Goal: Obtain resource: Download file/media

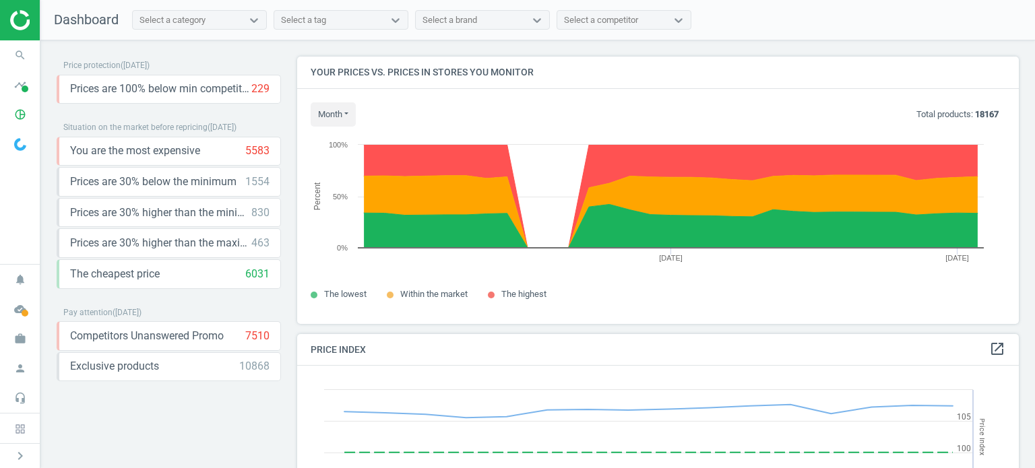
scroll to position [288, 732]
click at [19, 460] on icon "chevron_right" at bounding box center [20, 456] width 16 height 16
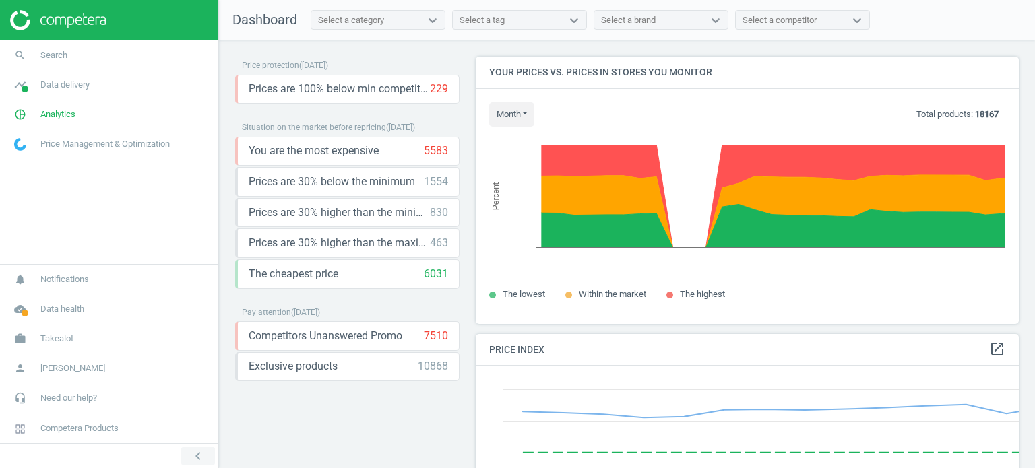
scroll to position [6, 7]
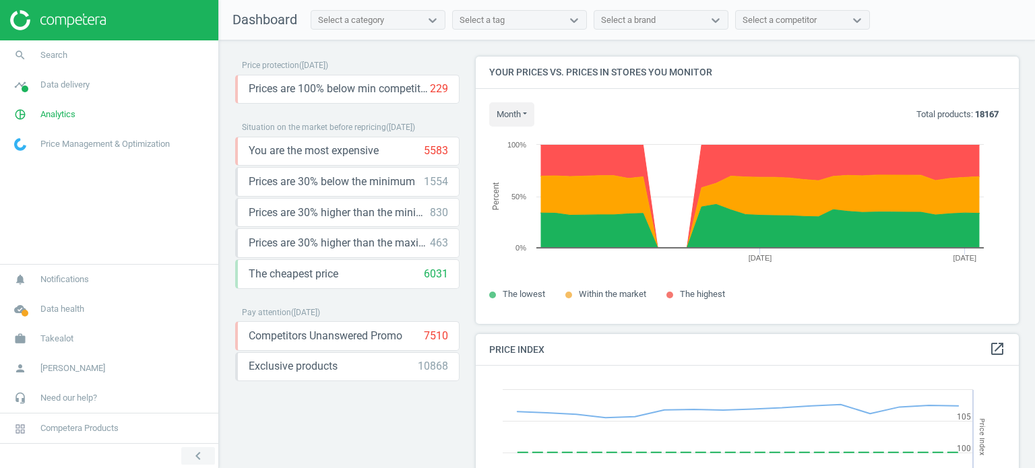
click at [19, 460] on div "chevron_left" at bounding box center [109, 455] width 218 height 25
click at [204, 456] on icon "chevron_left" at bounding box center [198, 456] width 16 height 16
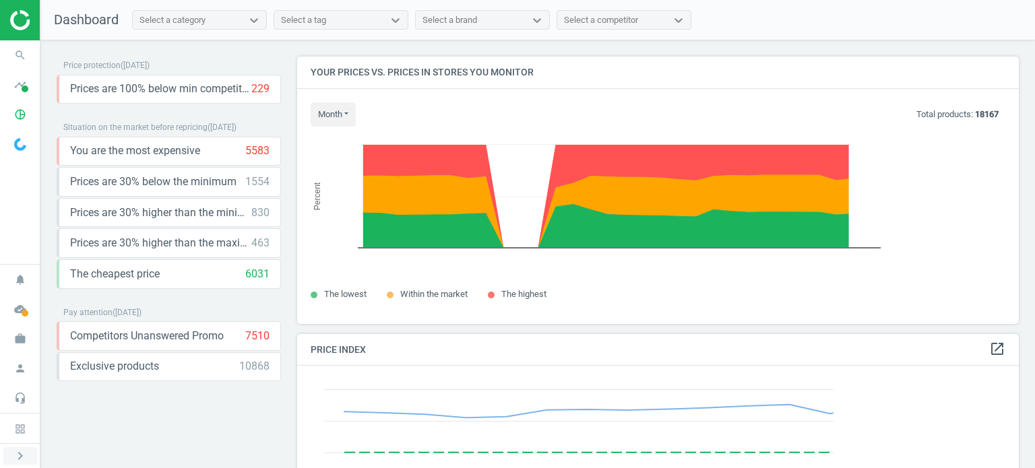
scroll to position [331, 732]
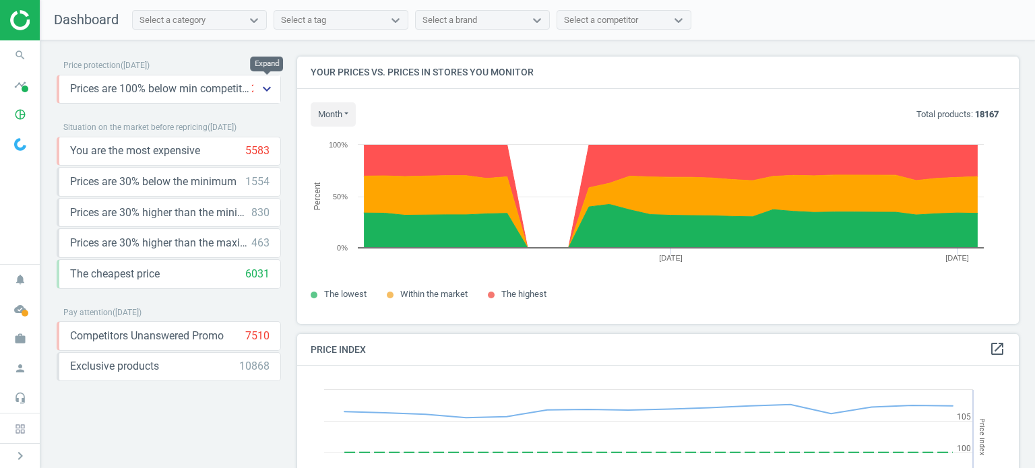
click at [264, 91] on icon "keyboard_arrow_down" at bounding box center [267, 89] width 16 height 16
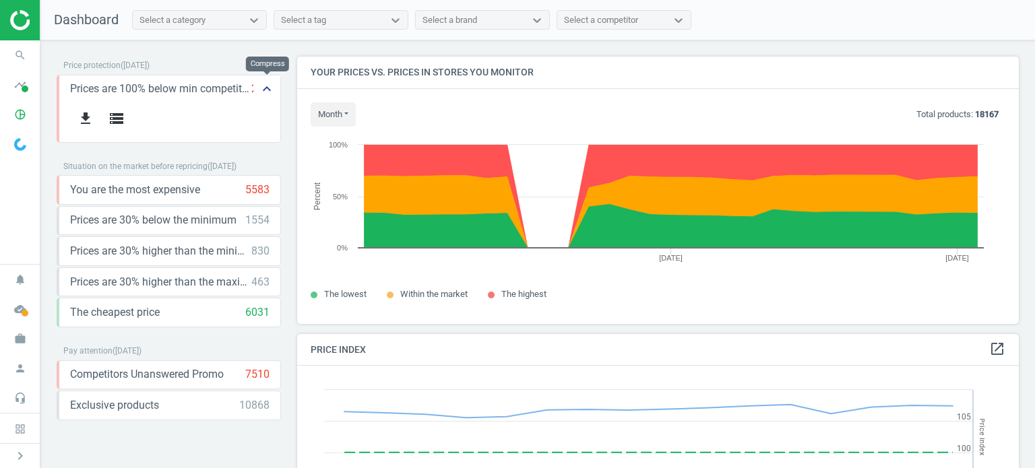
click at [258, 90] on button "keyboard_arrow_up" at bounding box center [266, 89] width 27 height 28
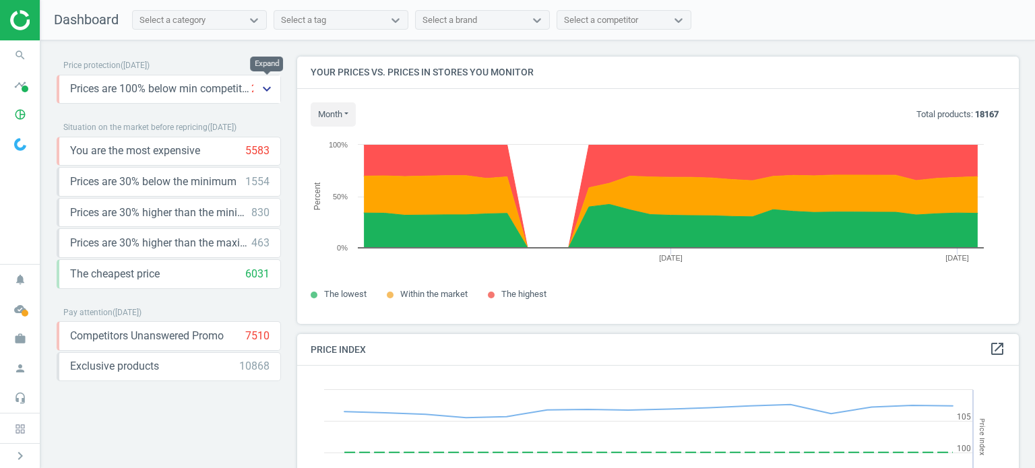
click at [272, 87] on icon "keyboard_arrow_down" at bounding box center [267, 89] width 16 height 16
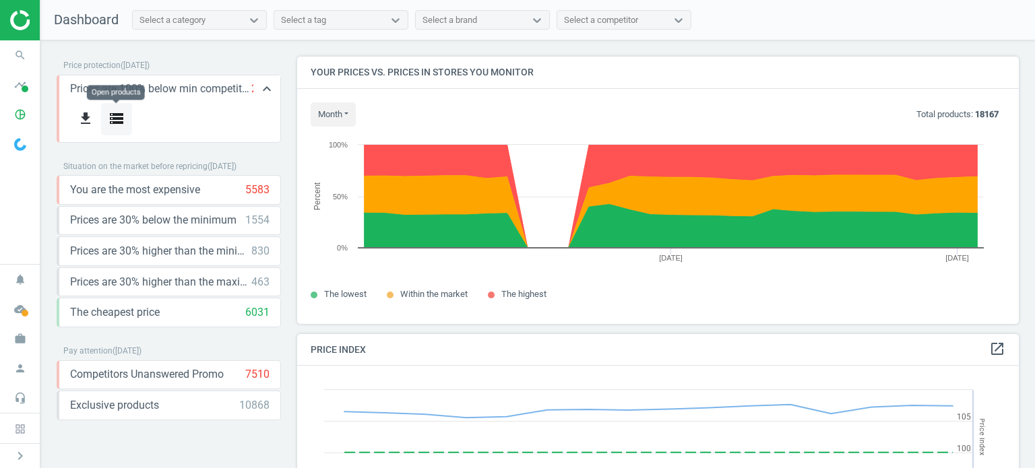
click at [116, 119] on icon "storage" at bounding box center [117, 119] width 16 height 16
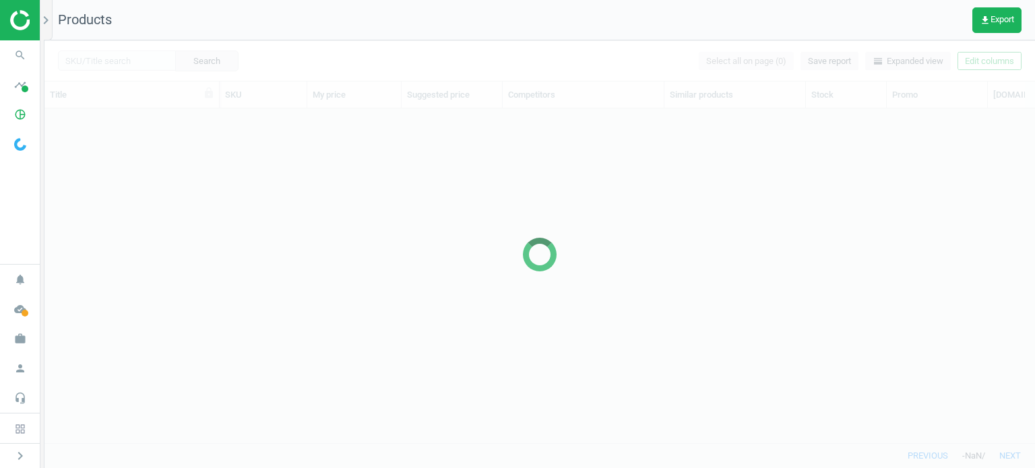
scroll to position [315, 980]
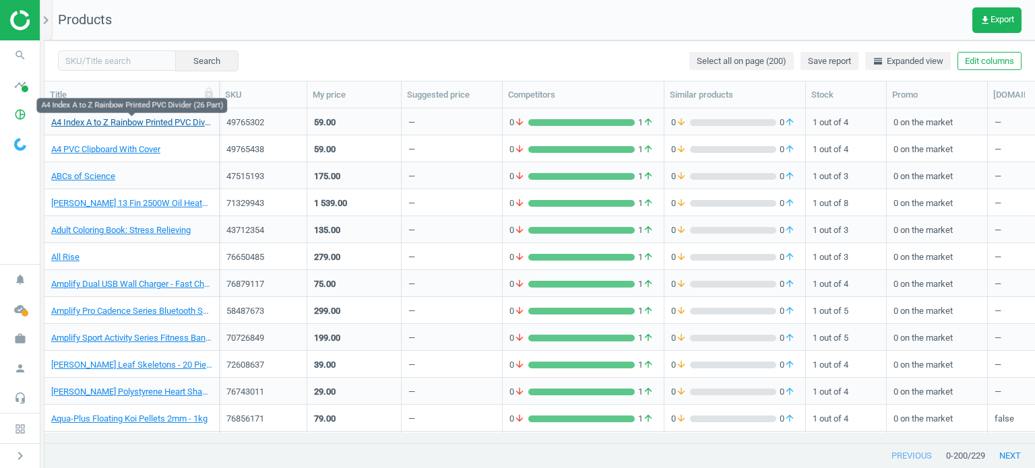
click at [146, 123] on link "A4 Index A to Z Rainbow Printed PVC Divider (26 Part)" at bounding box center [131, 123] width 161 height 12
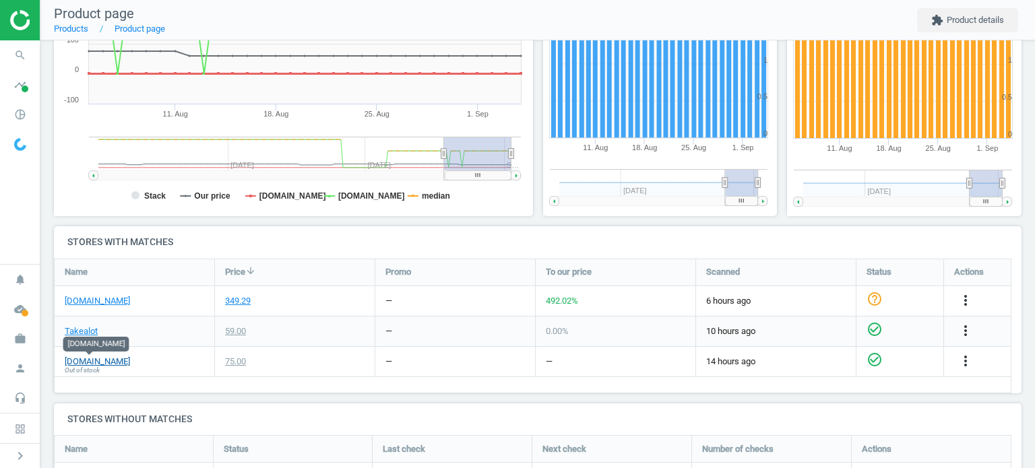
click at [90, 360] on link "[DOMAIN_NAME]" at bounding box center [97, 362] width 65 height 12
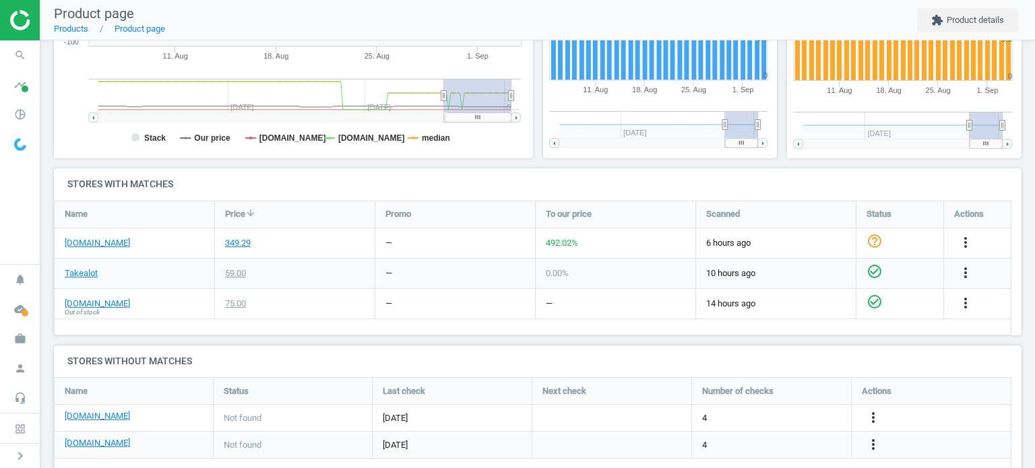
click at [410, 171] on h4 "Stores with matches" at bounding box center [538, 184] width 968 height 32
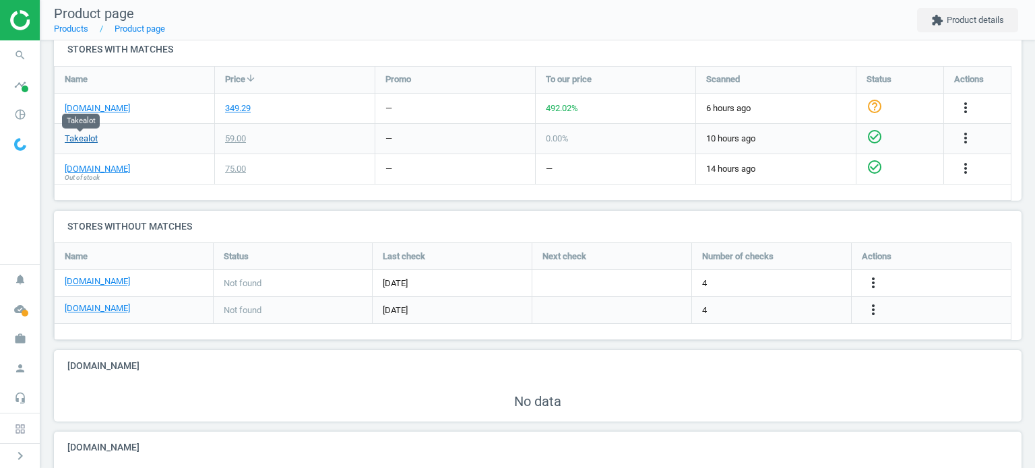
click at [78, 141] on link "Takealot" at bounding box center [81, 139] width 33 height 12
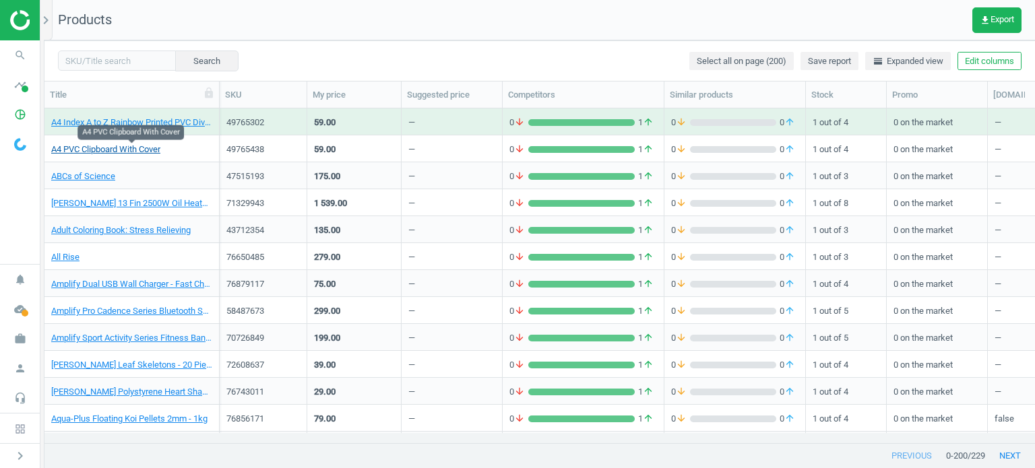
click at [114, 150] on link "A4 PVC Clipboard With Cover" at bounding box center [105, 150] width 109 height 12
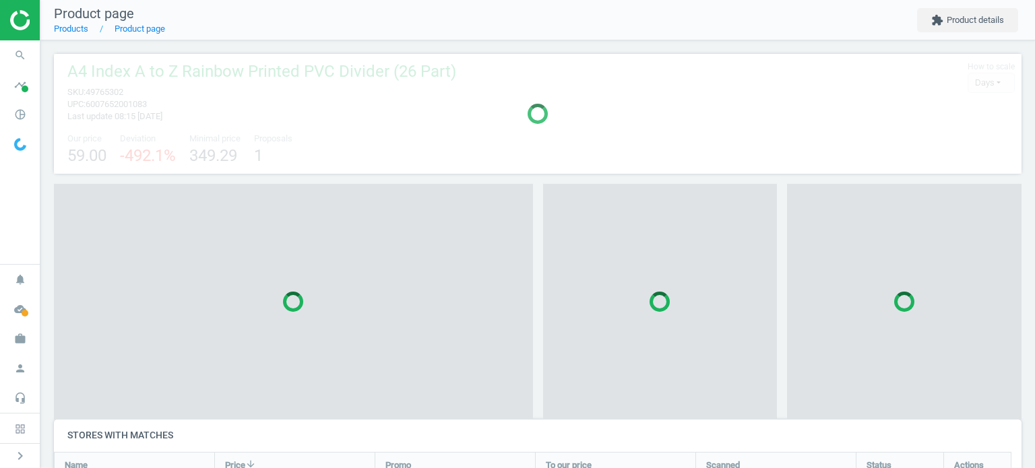
scroll to position [156, 979]
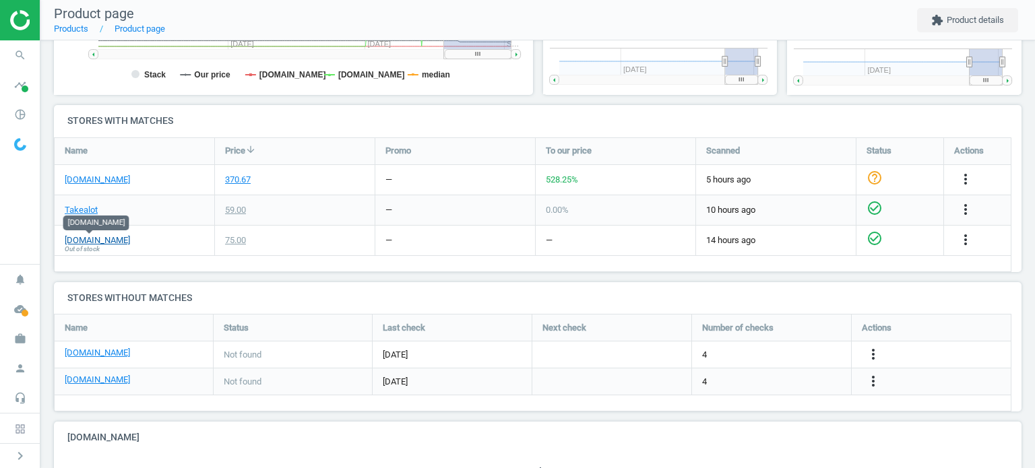
click at [92, 240] on link "[DOMAIN_NAME]" at bounding box center [97, 241] width 65 height 12
click at [81, 212] on link "Takealot" at bounding box center [81, 210] width 33 height 12
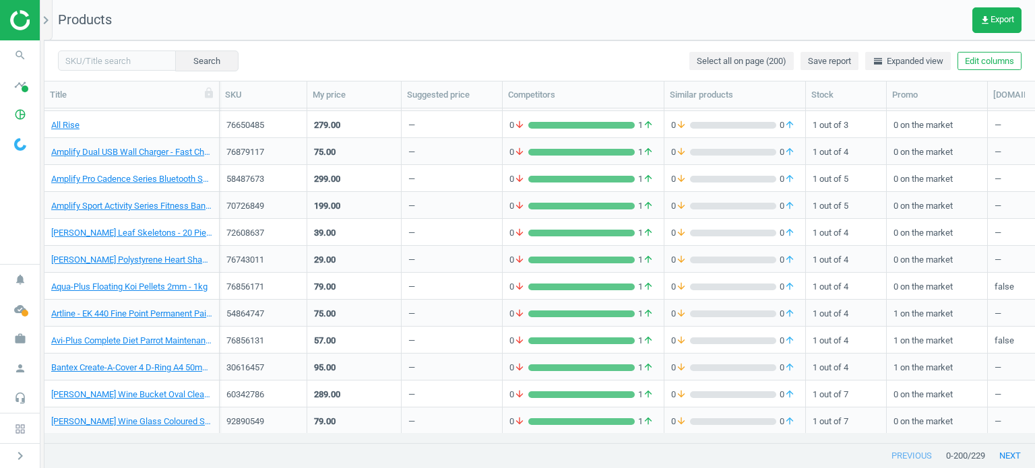
scroll to position [288, 0]
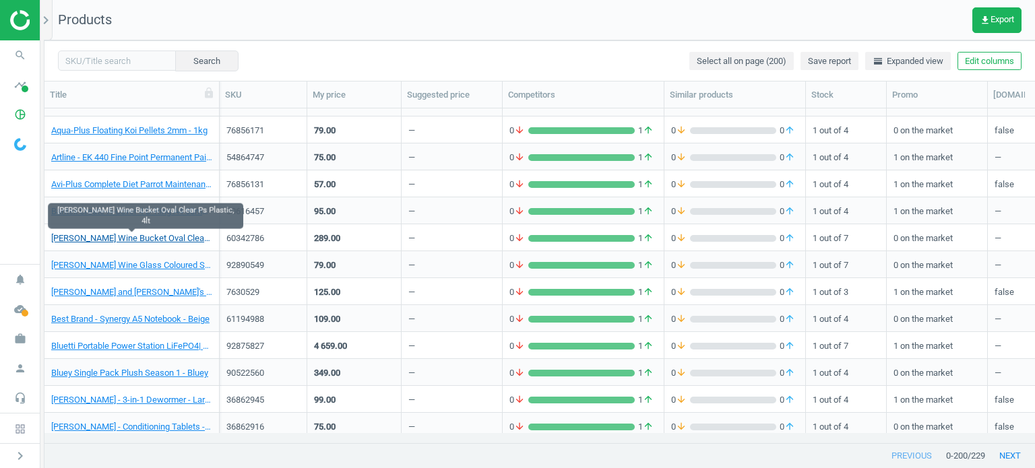
click at [162, 235] on link "[PERSON_NAME] Wine Bucket Oval Clear Ps Plastic, 4lt" at bounding box center [131, 239] width 161 height 12
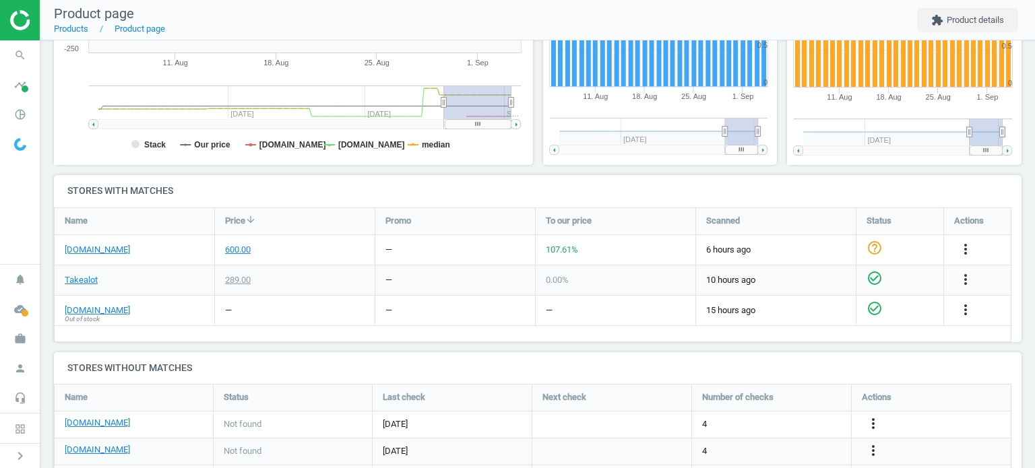
scroll to position [326, 0]
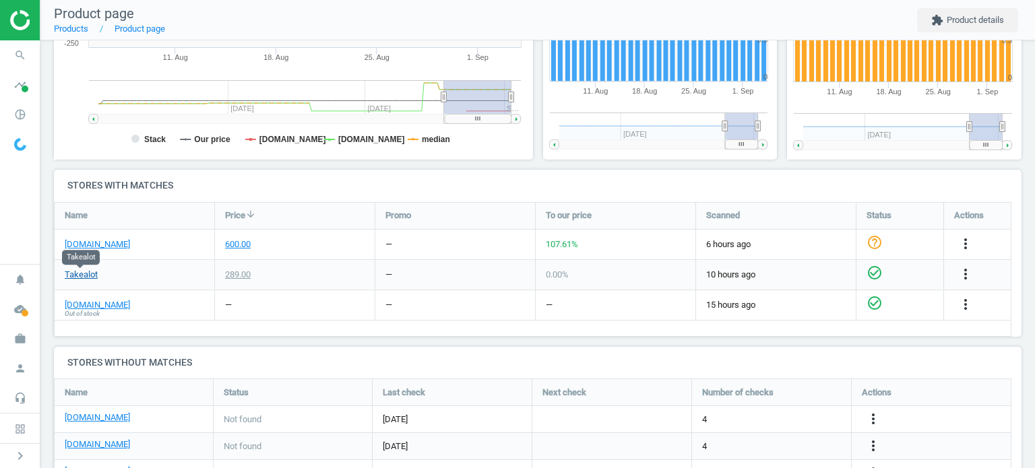
click at [74, 277] on link "Takealot" at bounding box center [81, 275] width 33 height 12
click at [94, 309] on span "Out of stock" at bounding box center [82, 313] width 35 height 9
click at [98, 307] on link "[DOMAIN_NAME]" at bounding box center [97, 305] width 65 height 12
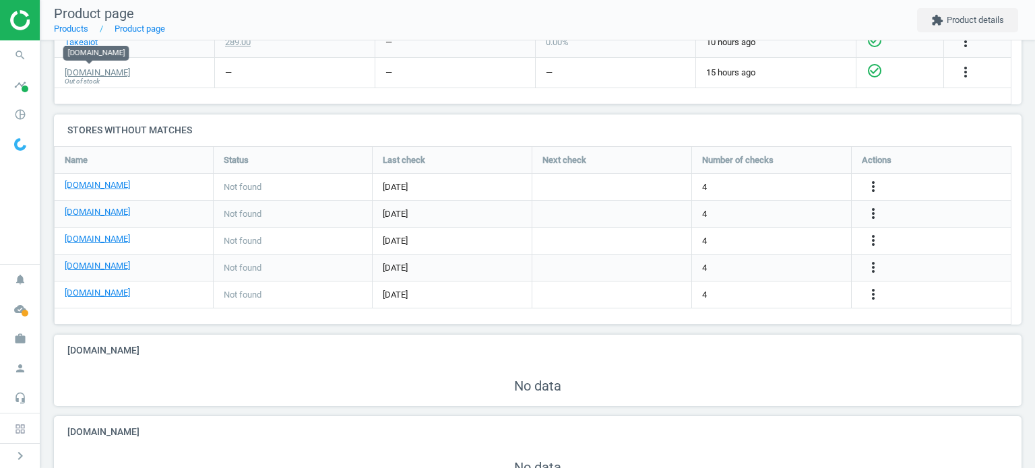
scroll to position [601, 0]
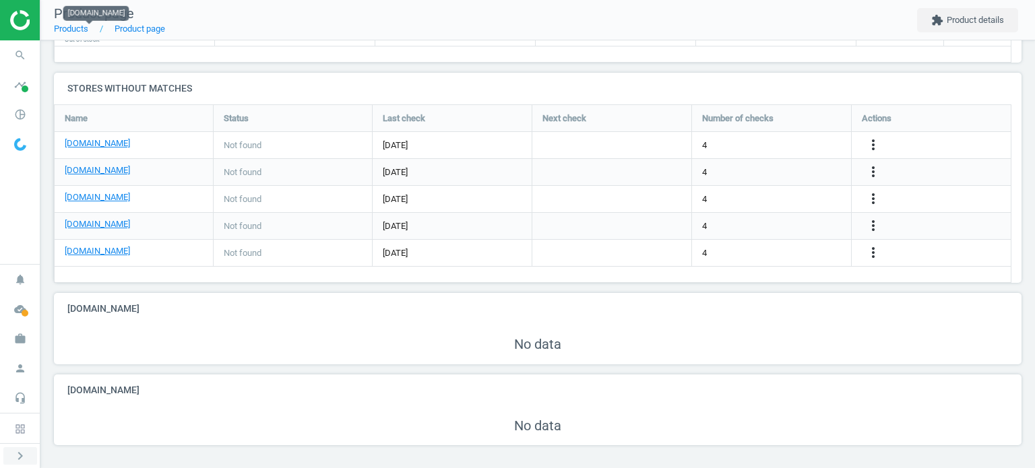
click at [16, 455] on icon "chevron_right" at bounding box center [20, 456] width 16 height 16
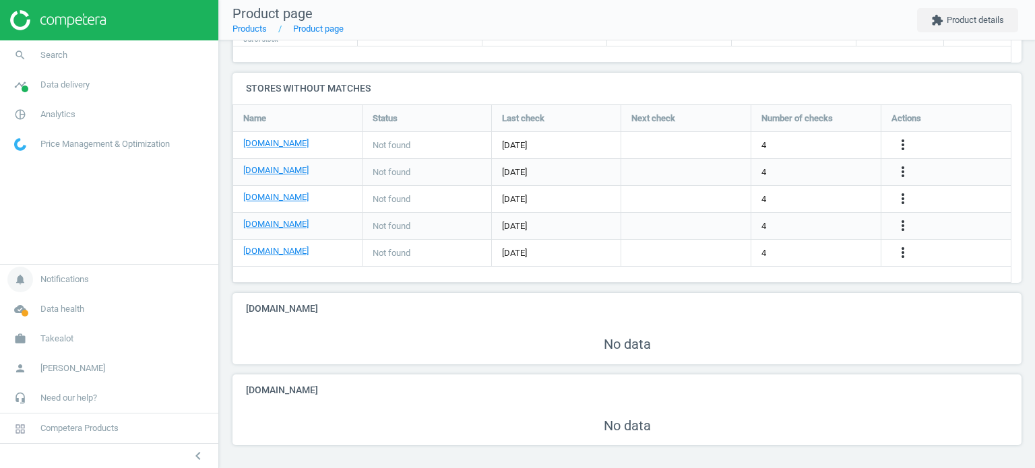
scroll to position [6, 6]
click at [65, 88] on span "Data delivery" at bounding box center [64, 85] width 49 height 12
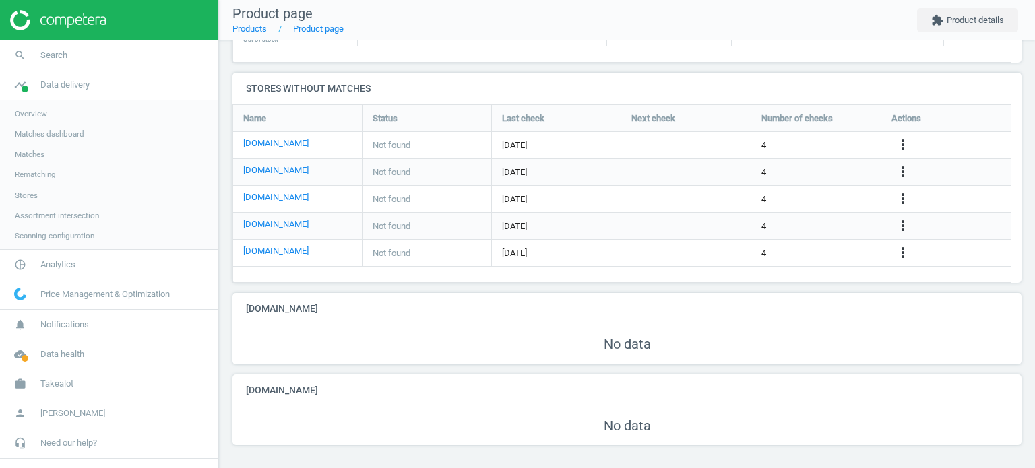
click at [30, 191] on span "Stores" at bounding box center [26, 195] width 23 height 11
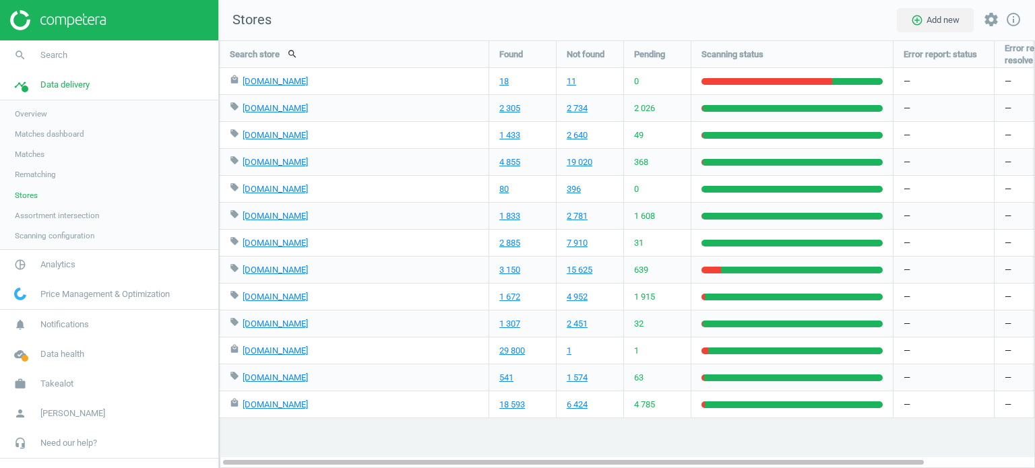
click at [69, 218] on span "Assortment intersection" at bounding box center [57, 215] width 84 height 11
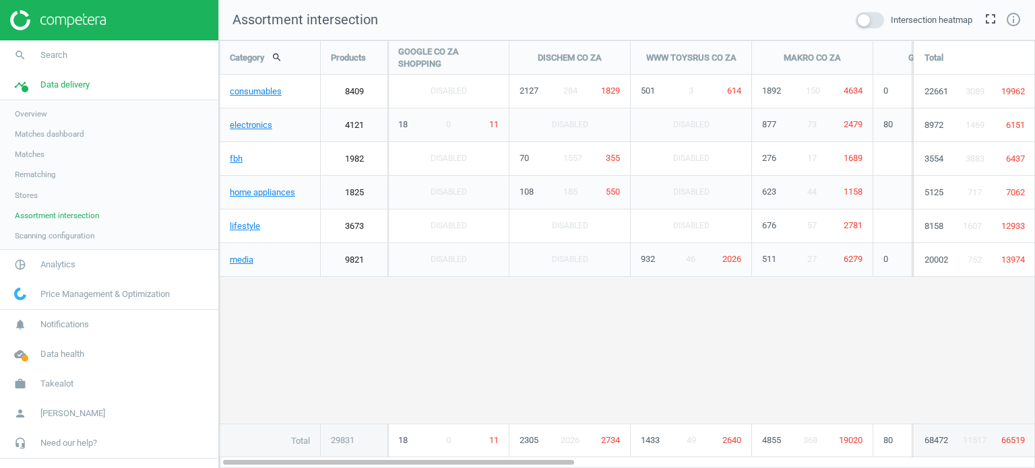
scroll to position [449, 836]
click at [873, 16] on span at bounding box center [870, 20] width 28 height 16
click at [0, 0] on input "checkbox" at bounding box center [0, 0] width 0 height 0
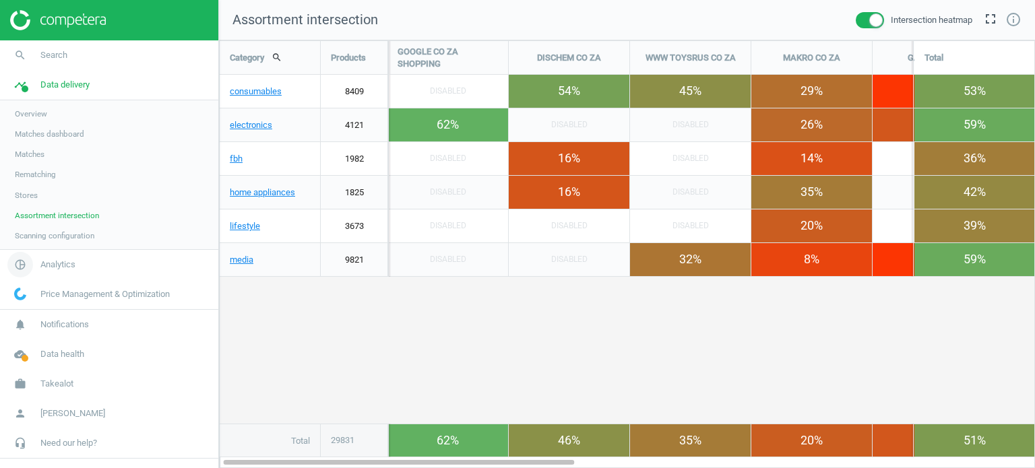
click at [55, 266] on span "Analytics" at bounding box center [57, 265] width 35 height 12
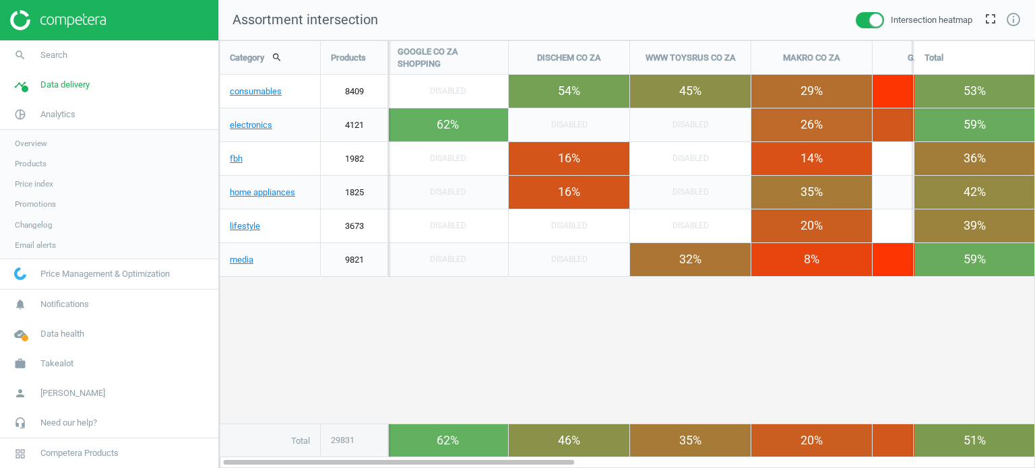
click at [33, 139] on span "Overview" at bounding box center [31, 143] width 32 height 11
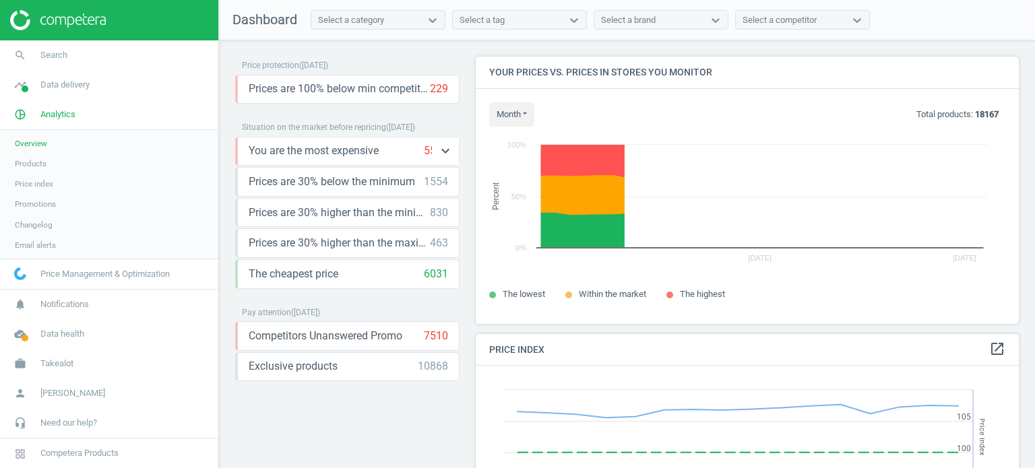
scroll to position [331, 554]
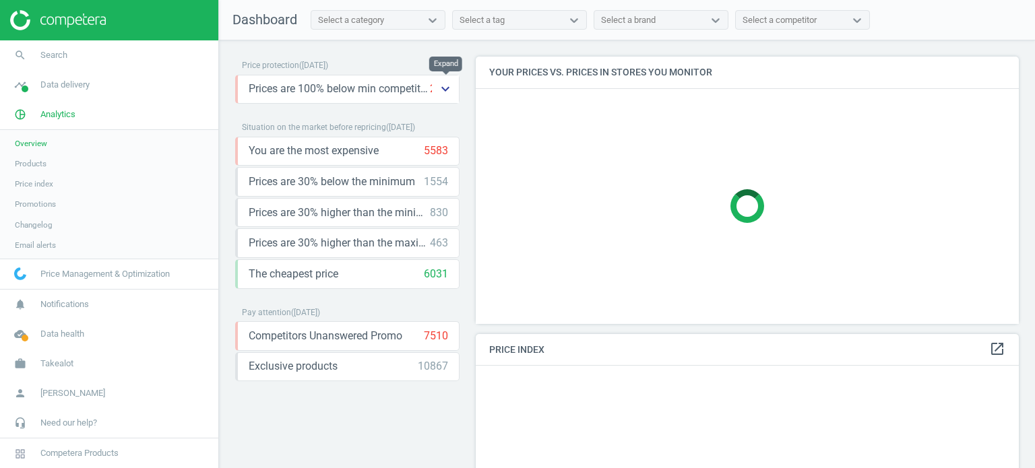
click at [441, 89] on icon "keyboard_arrow_down" at bounding box center [445, 89] width 16 height 16
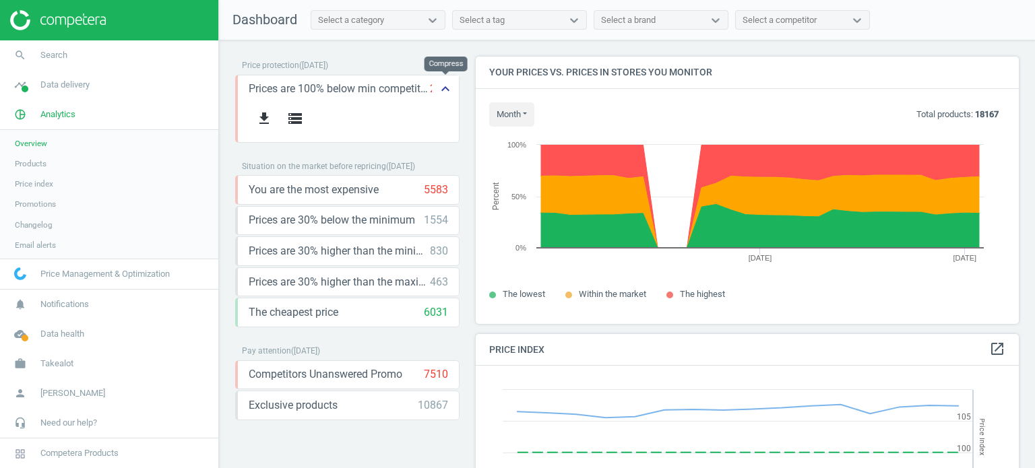
click at [448, 92] on icon "keyboard_arrow_up" at bounding box center [445, 89] width 16 height 16
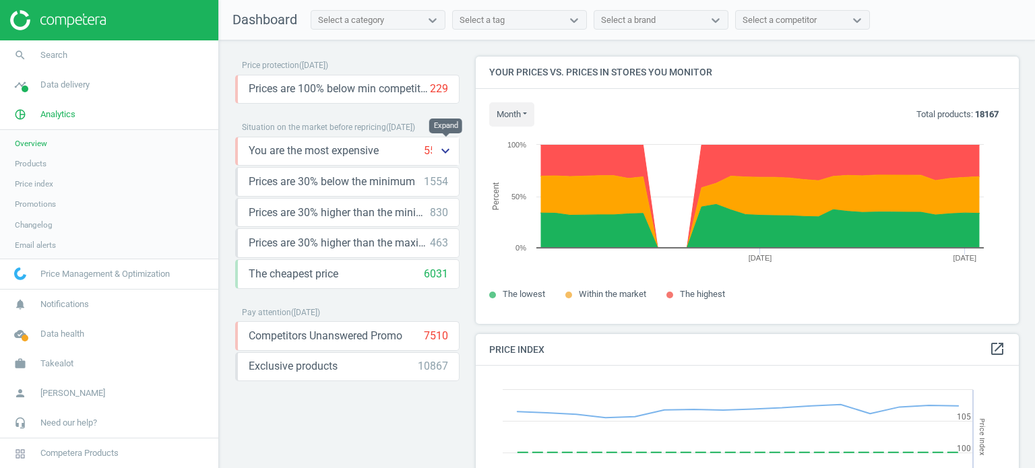
click at [445, 150] on icon "keyboard_arrow_down" at bounding box center [445, 151] width 16 height 16
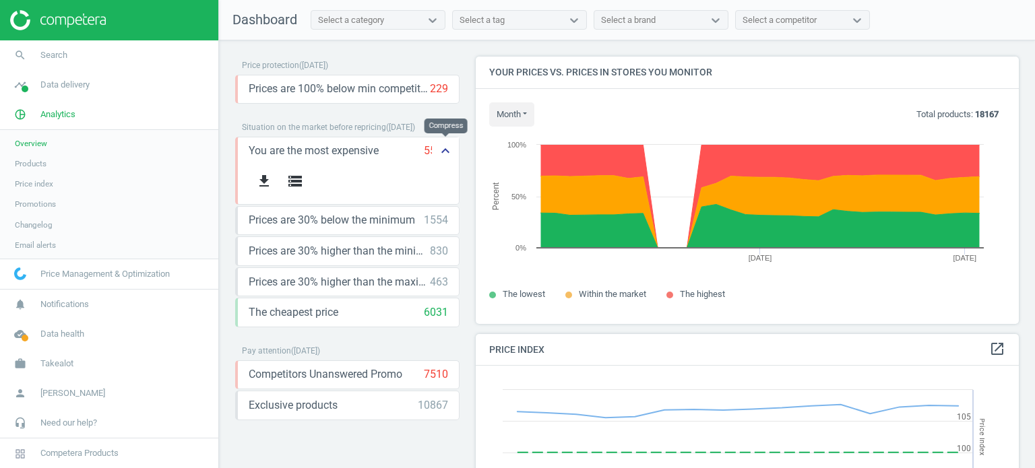
click at [445, 154] on icon "keyboard_arrow_up" at bounding box center [445, 151] width 16 height 16
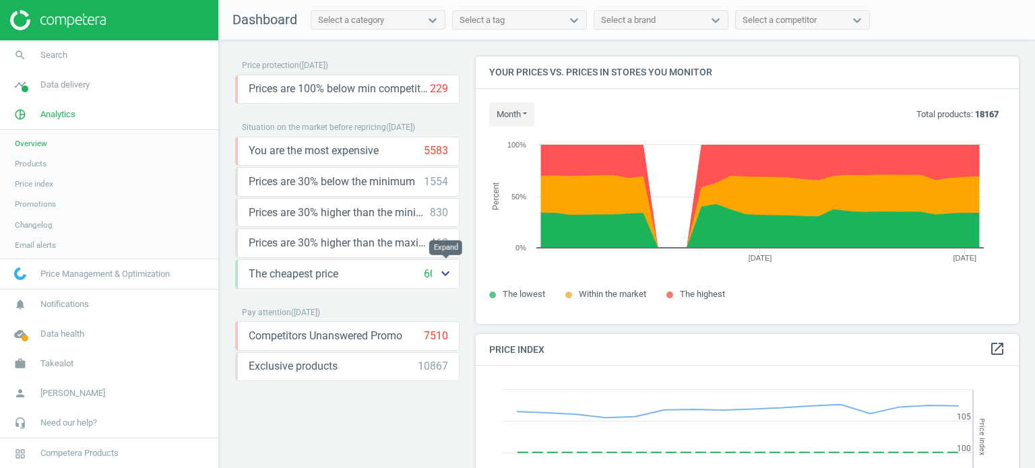
click at [443, 276] on icon "keyboard_arrow_down" at bounding box center [445, 274] width 16 height 16
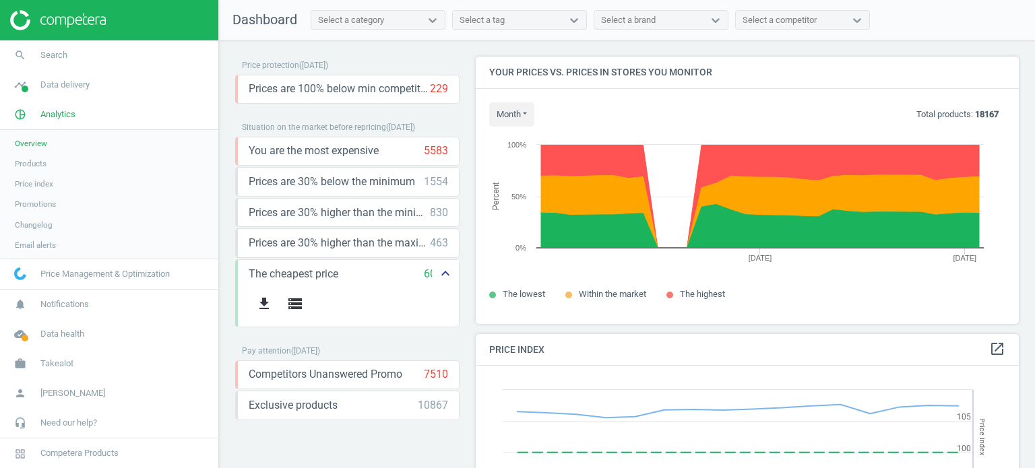
click at [443, 276] on icon "keyboard_arrow_up" at bounding box center [445, 274] width 16 height 16
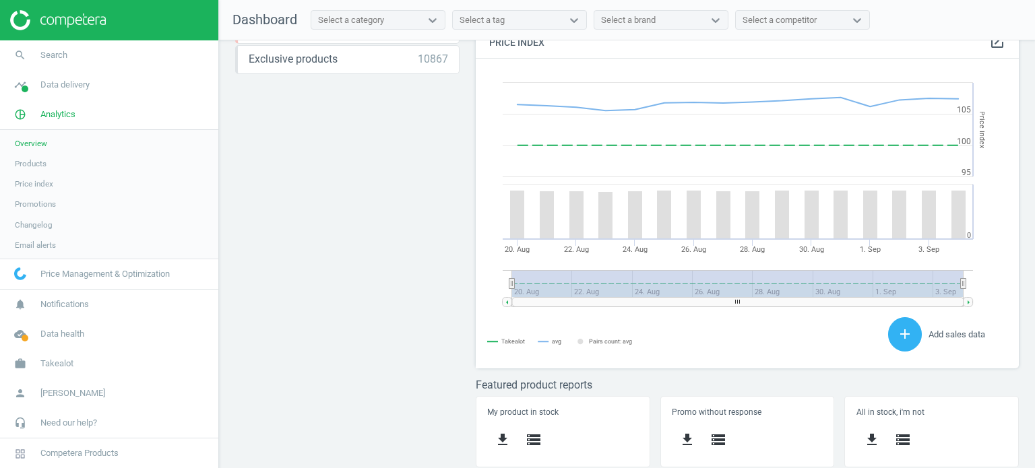
scroll to position [0, 0]
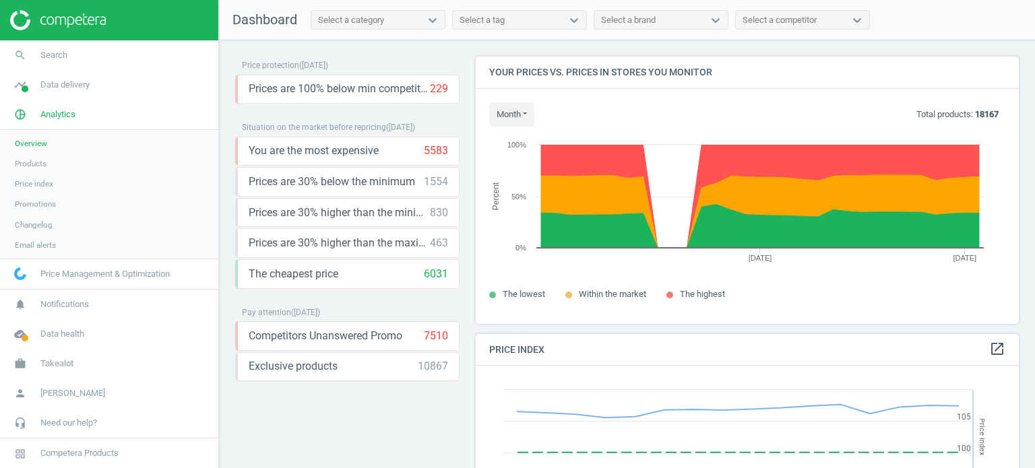
click at [46, 163] on link "Products" at bounding box center [109, 164] width 218 height 20
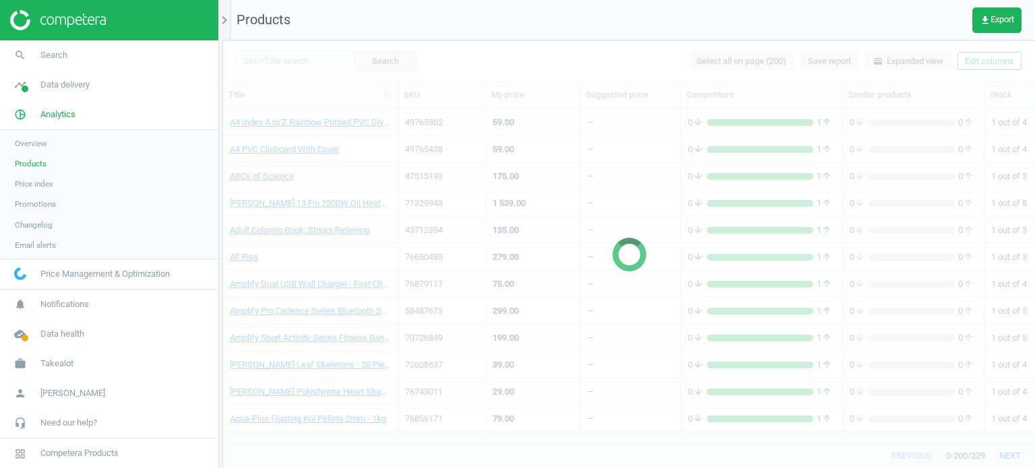
scroll to position [106, 0]
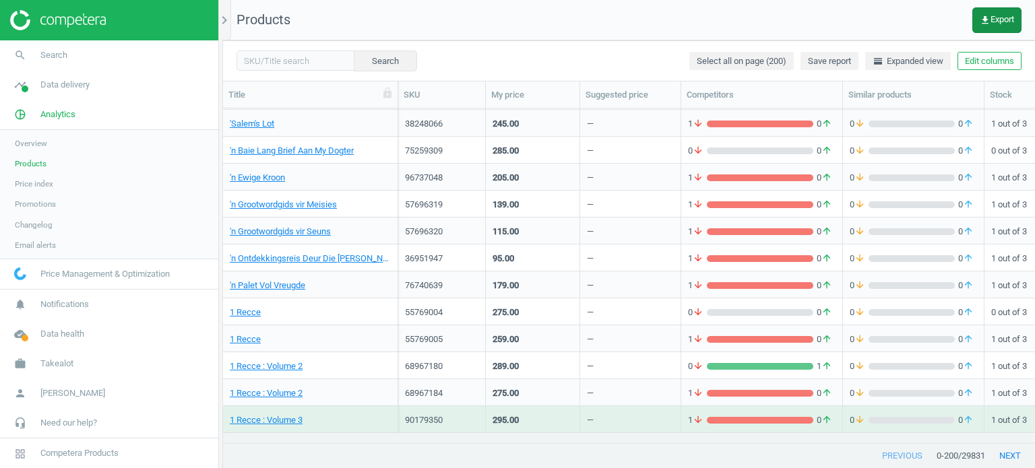
click at [997, 22] on span "get_app Export" at bounding box center [997, 20] width 34 height 11
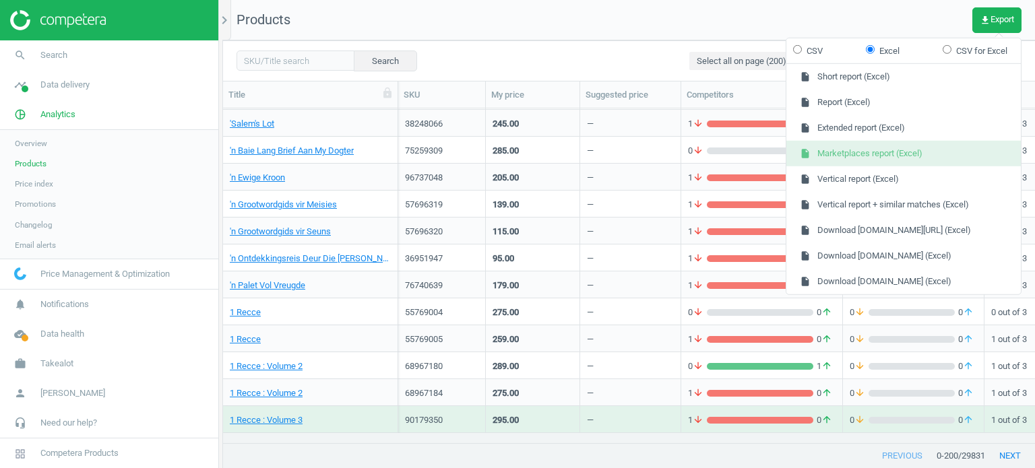
click at [894, 156] on button "insert_drive_file Marketplaces report (Excel)" at bounding box center [904, 154] width 235 height 26
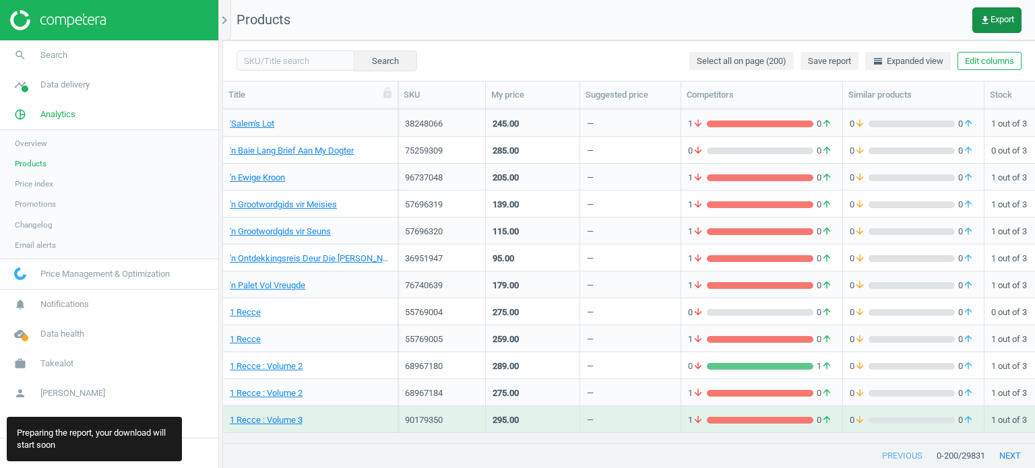
click at [1003, 24] on span "get_app Export" at bounding box center [997, 20] width 34 height 11
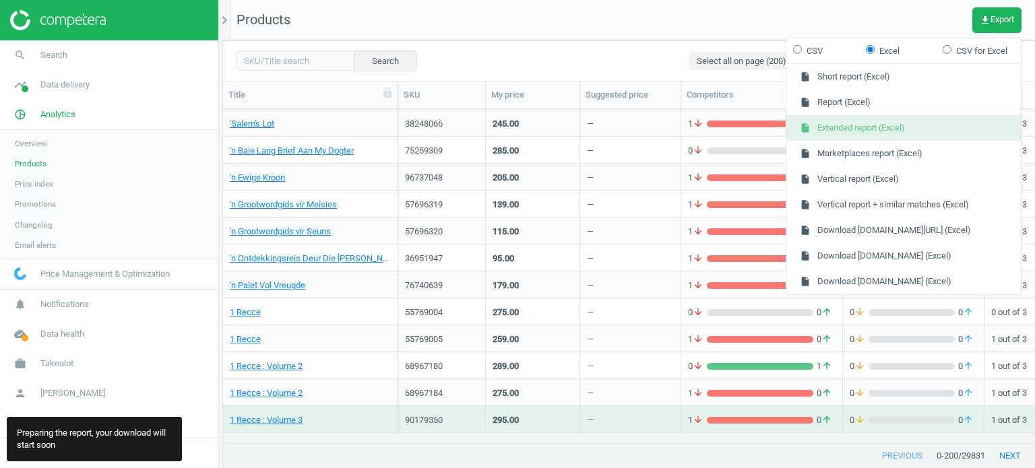
click at [881, 133] on button "insert_drive_file Extended report (Excel)" at bounding box center [904, 128] width 235 height 26
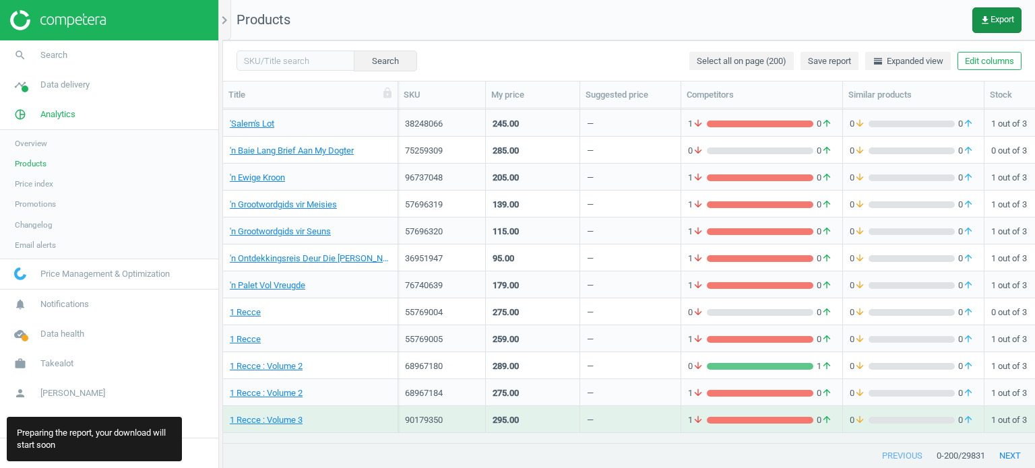
click at [995, 29] on button "get_app Export" at bounding box center [997, 20] width 49 height 26
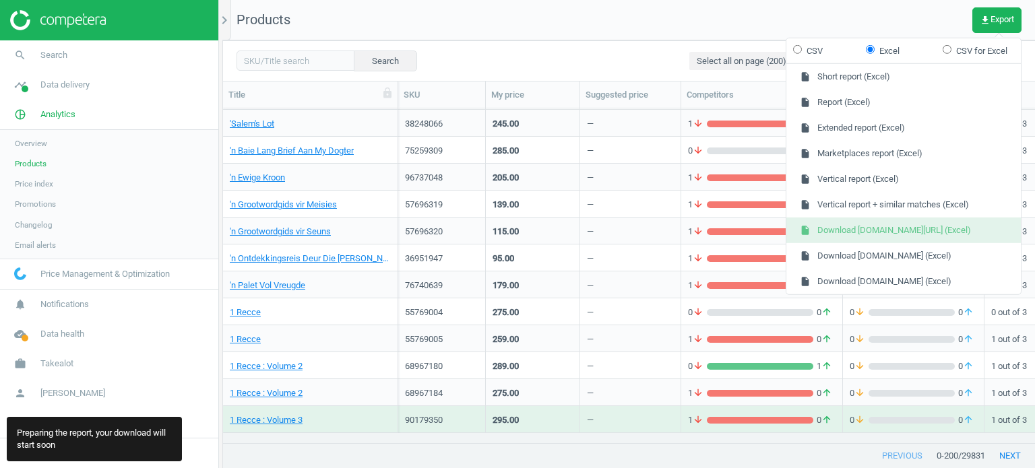
click at [950, 233] on button "insert_drive_file Download [DOMAIN_NAME][URL] (Excel)" at bounding box center [904, 231] width 235 height 26
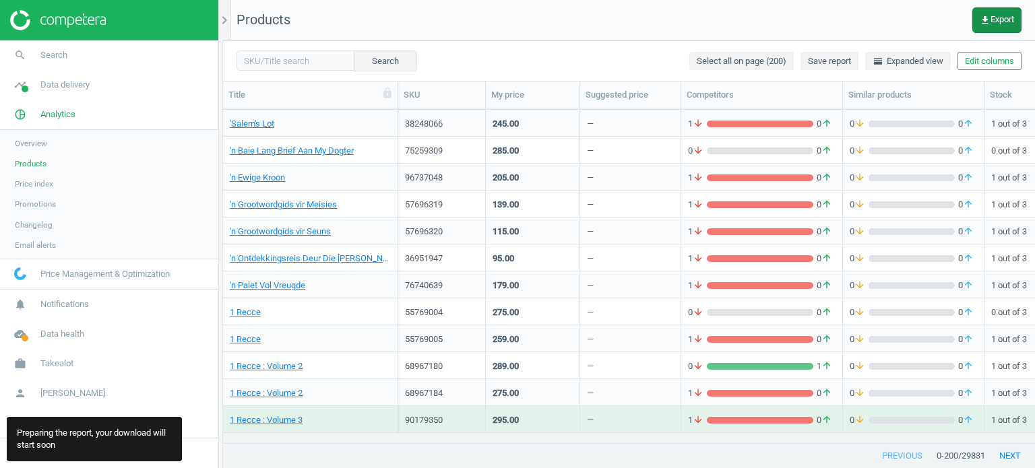
click at [997, 18] on span "get_app Export" at bounding box center [997, 20] width 34 height 11
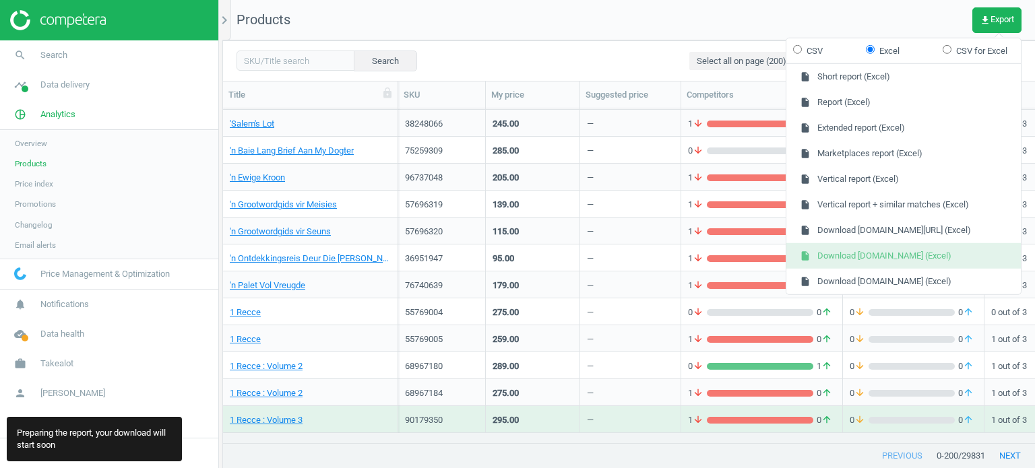
click at [890, 263] on button "insert_drive_file Download [DOMAIN_NAME] (Excel)" at bounding box center [904, 256] width 235 height 26
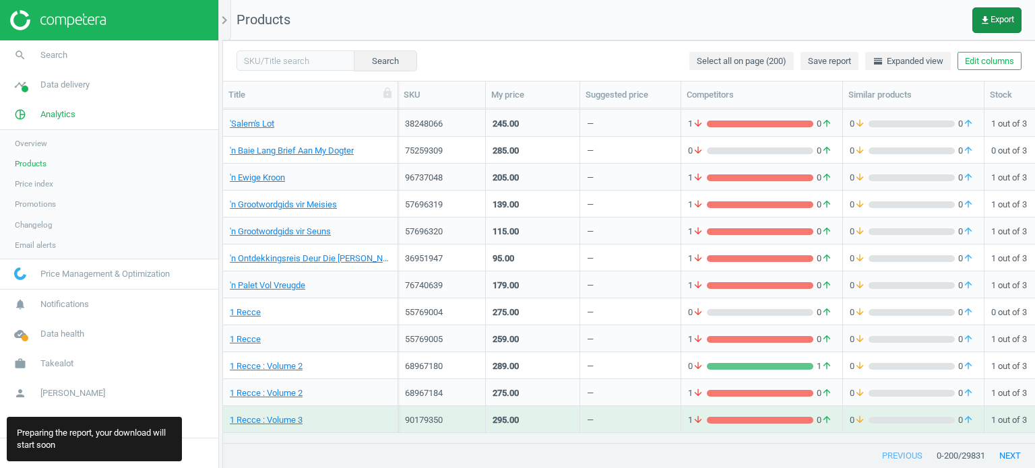
click at [1000, 30] on button "get_app Export" at bounding box center [997, 20] width 49 height 26
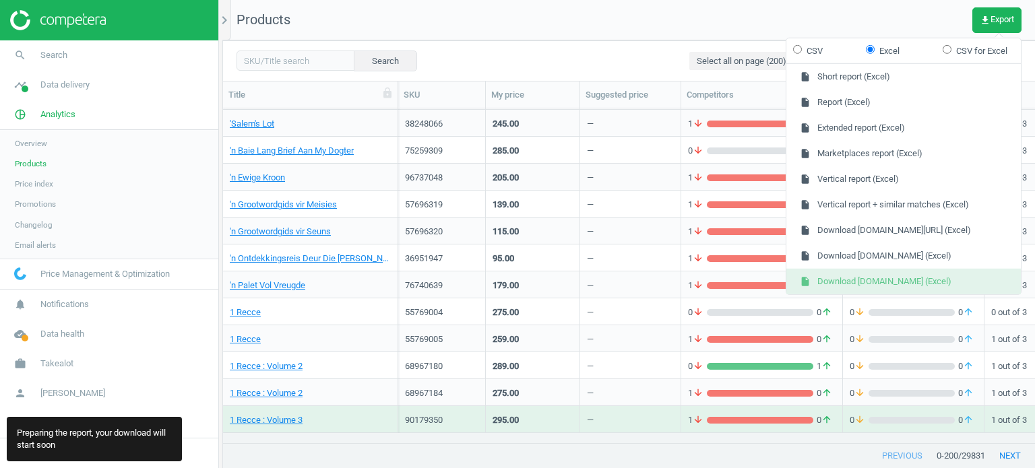
click at [884, 274] on button "insert_drive_file Download [DOMAIN_NAME] (Excel)" at bounding box center [904, 282] width 235 height 26
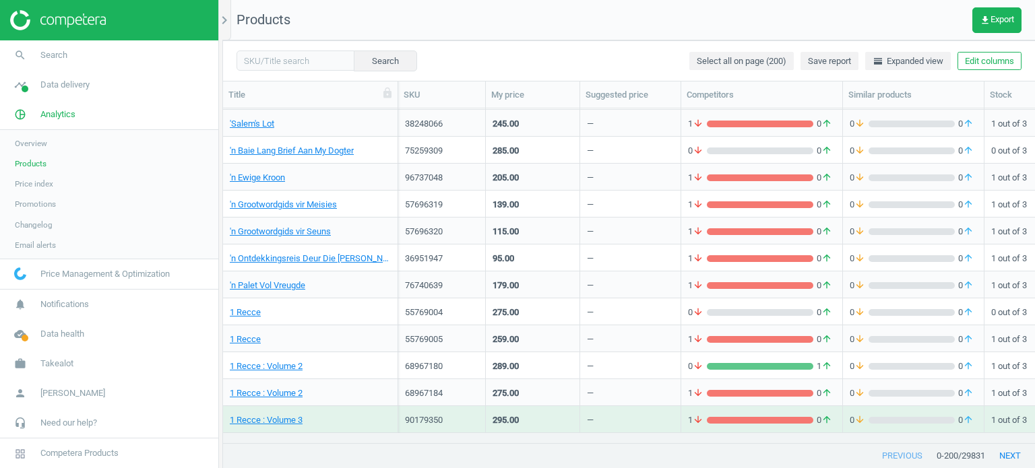
click at [35, 144] on span "Overview" at bounding box center [31, 143] width 32 height 11
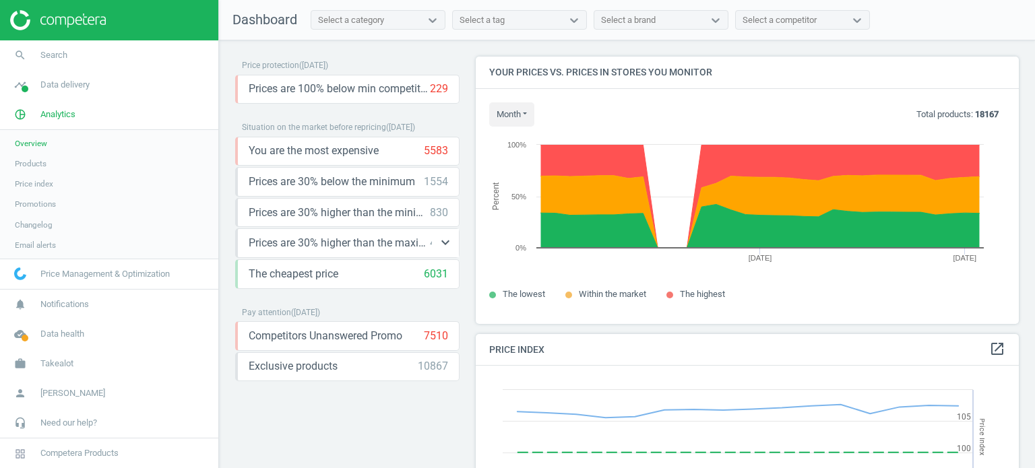
scroll to position [307, 0]
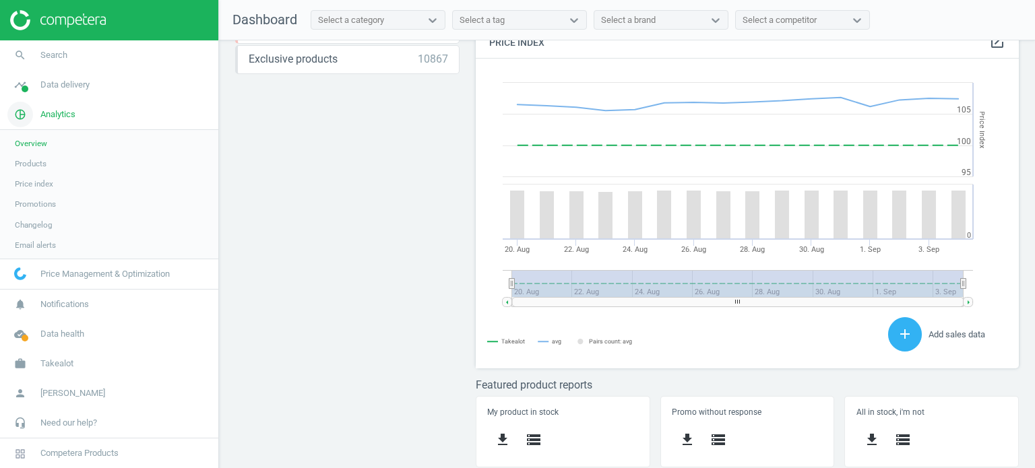
click at [63, 113] on span "Analytics" at bounding box center [57, 115] width 35 height 12
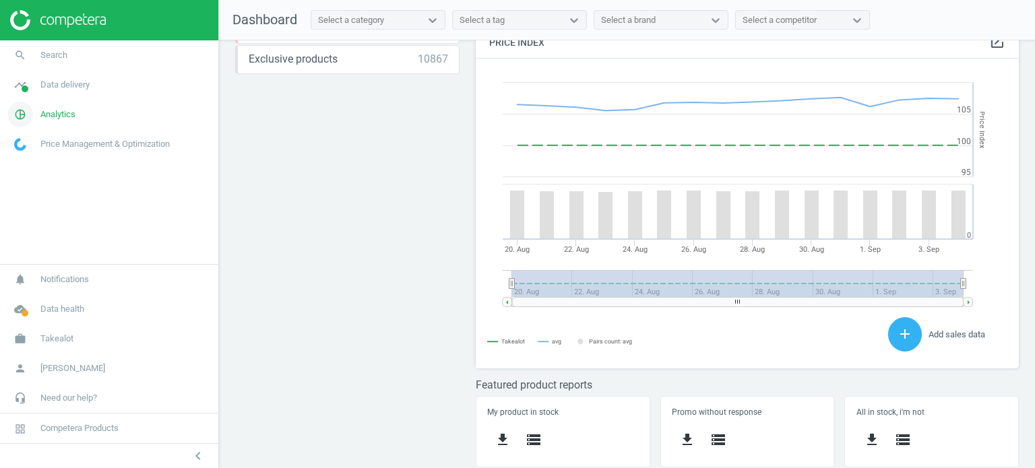
click at [63, 113] on span "Analytics" at bounding box center [57, 115] width 35 height 12
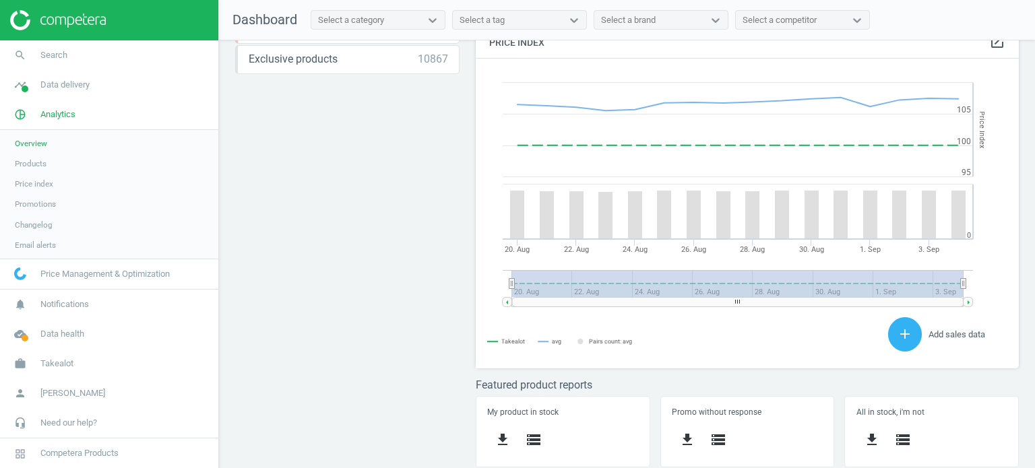
scroll to position [0, 0]
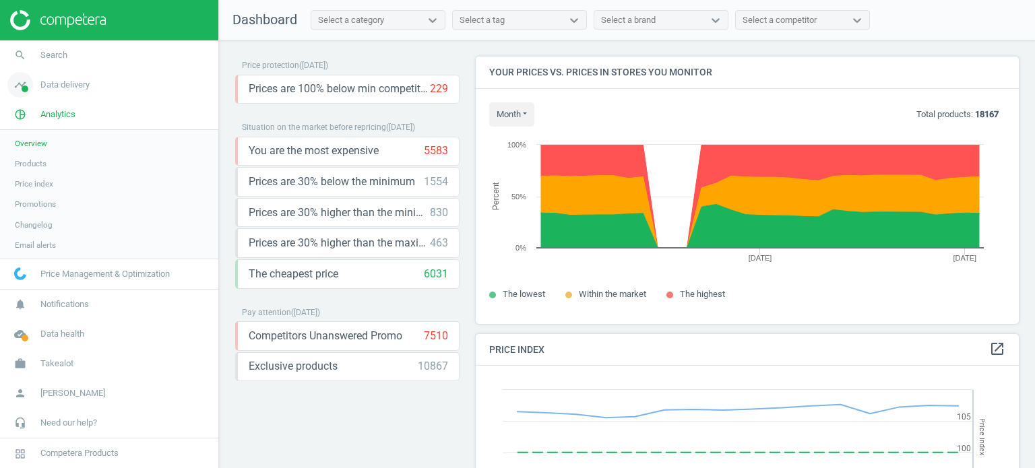
click at [75, 94] on link "timeline Data delivery" at bounding box center [109, 85] width 218 height 30
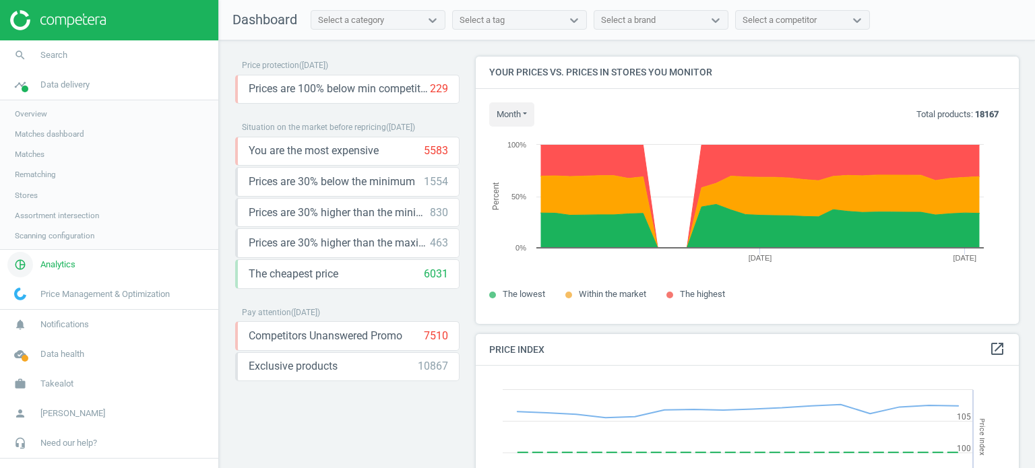
click at [57, 264] on span "Analytics" at bounding box center [57, 265] width 35 height 12
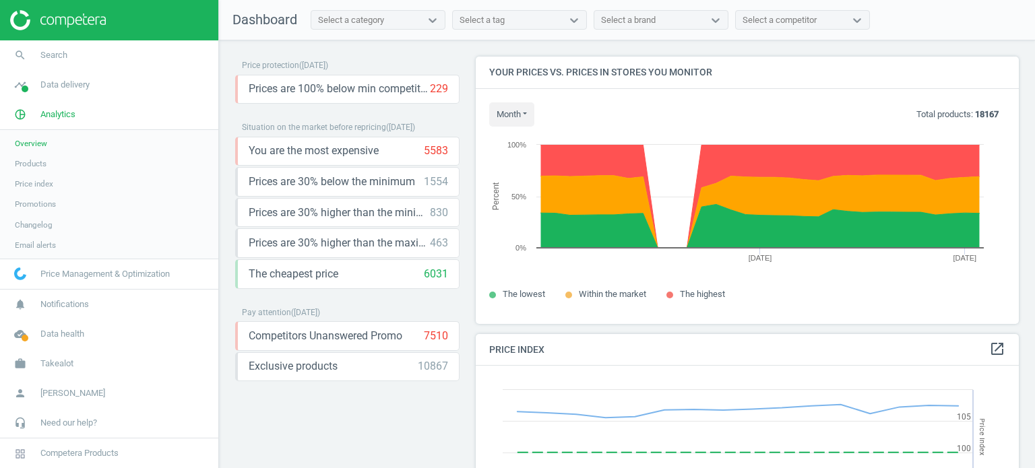
scroll to position [307, 0]
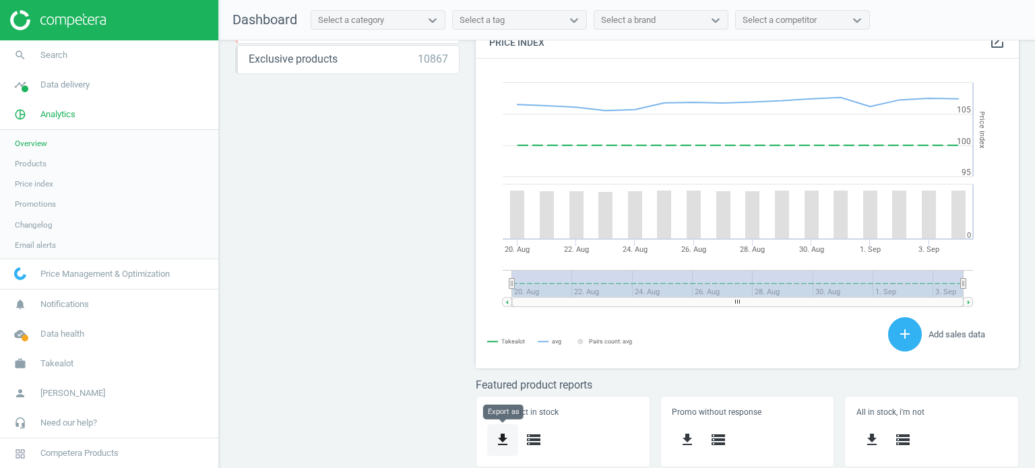
click at [508, 435] on icon "get_app" at bounding box center [503, 440] width 16 height 16
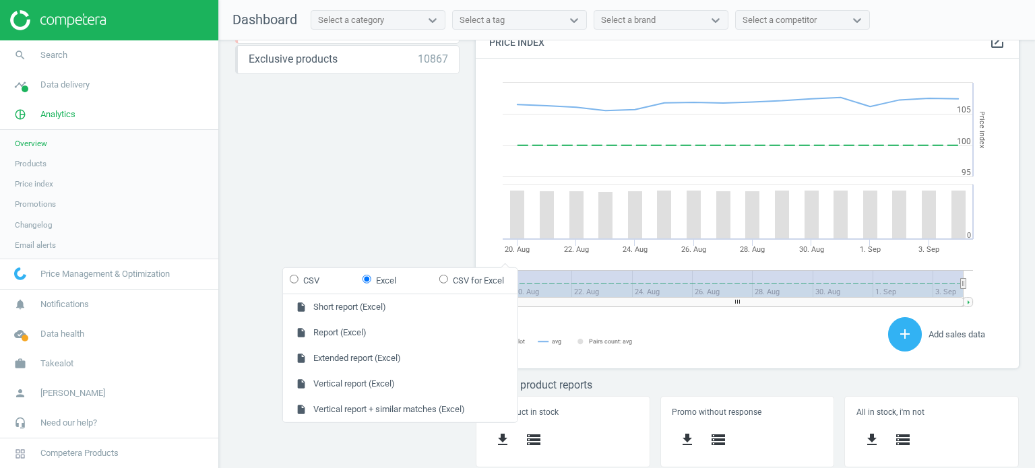
click at [472, 279] on label "CSV for Excel" at bounding box center [471, 281] width 65 height 12
click at [448, 279] on input "CSV for Excel" at bounding box center [443, 279] width 9 height 9
radio input "true"
click at [386, 280] on label "Excel" at bounding box center [380, 281] width 34 height 12
click at [371, 280] on input "Excel" at bounding box center [367, 279] width 9 height 9
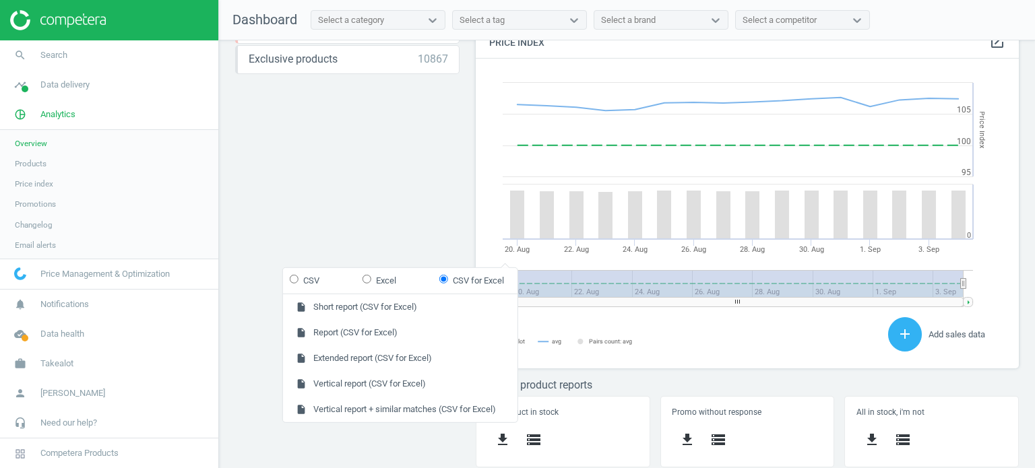
radio input "true"
click at [318, 279] on label "CSV" at bounding box center [305, 281] width 30 height 12
click at [299, 279] on input "CSV" at bounding box center [294, 279] width 9 height 9
radio input "true"
click at [395, 284] on label "Excel" at bounding box center [380, 281] width 34 height 12
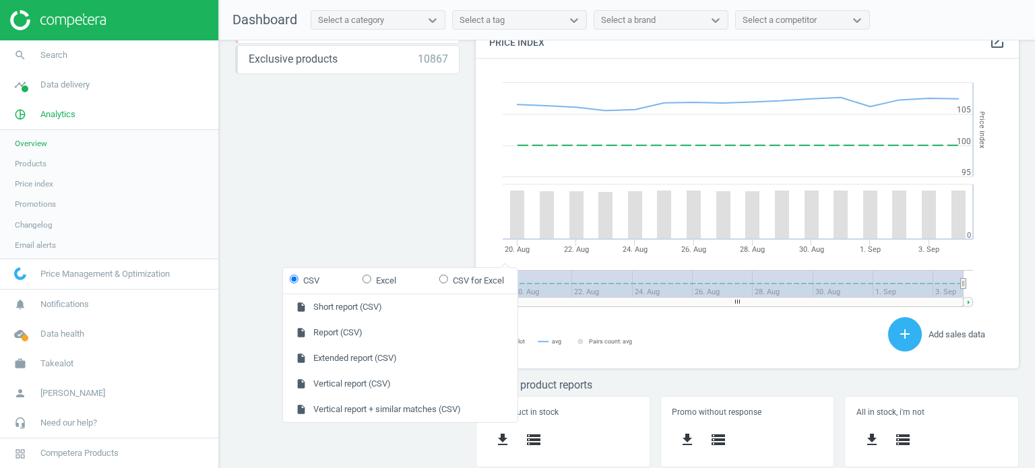
click at [371, 284] on input "Excel" at bounding box center [367, 279] width 9 height 9
radio input "true"
click at [428, 232] on div "Price protection ( [DATE] ) Prices are 100% below min competitor 229 keyboard_a…" at bounding box center [627, 257] width 816 height 435
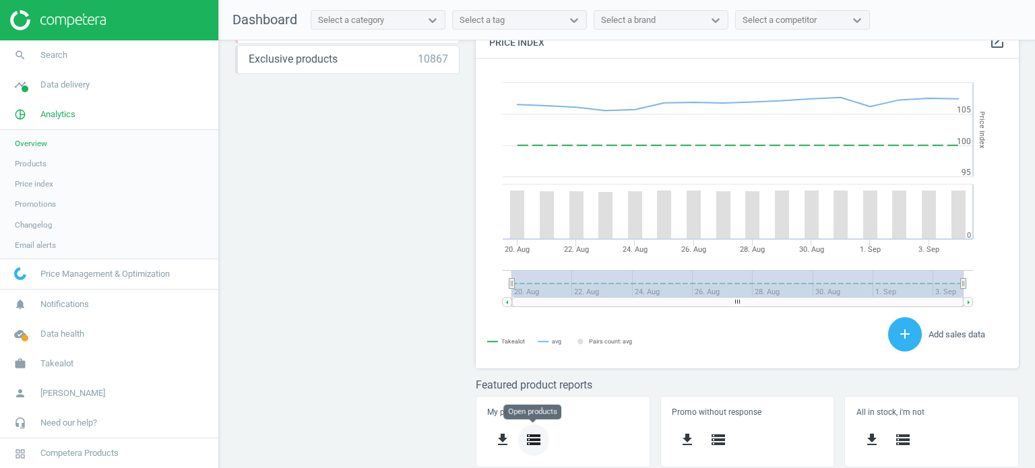
click at [529, 437] on icon "storage" at bounding box center [534, 440] width 16 height 16
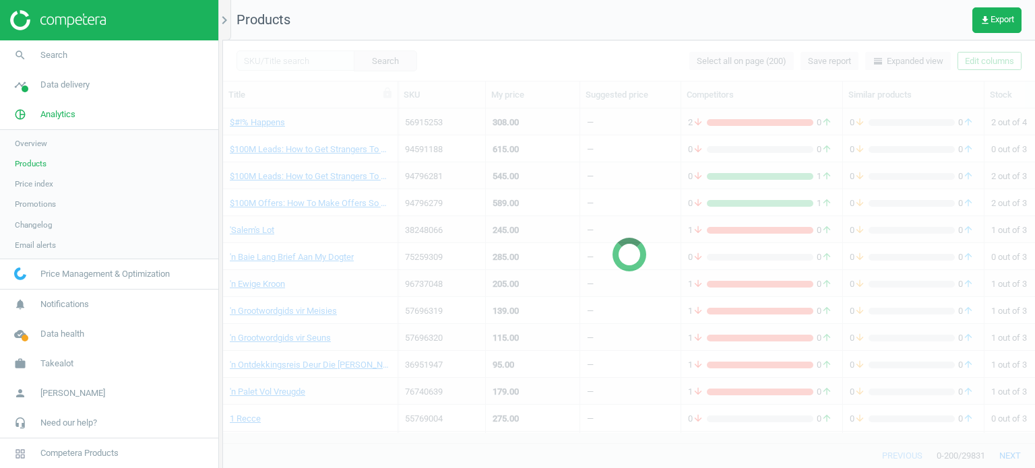
scroll to position [106, 0]
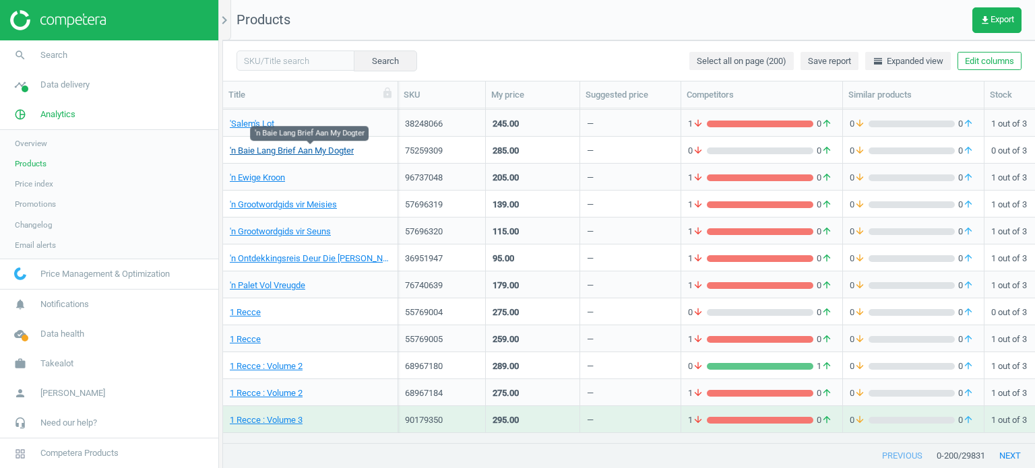
click at [273, 152] on link "'n Baie Lang Brief Aan My Dogter" at bounding box center [292, 151] width 124 height 12
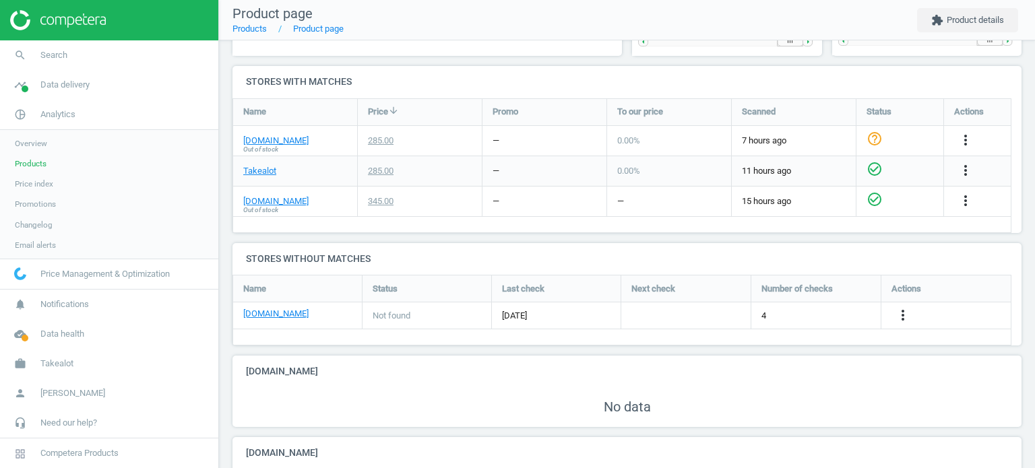
scroll to position [429, 0]
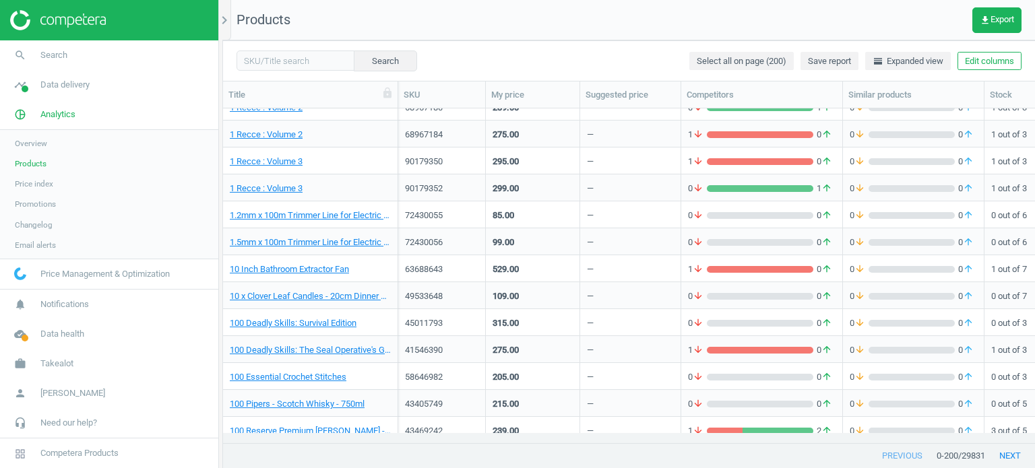
scroll to position [391, 0]
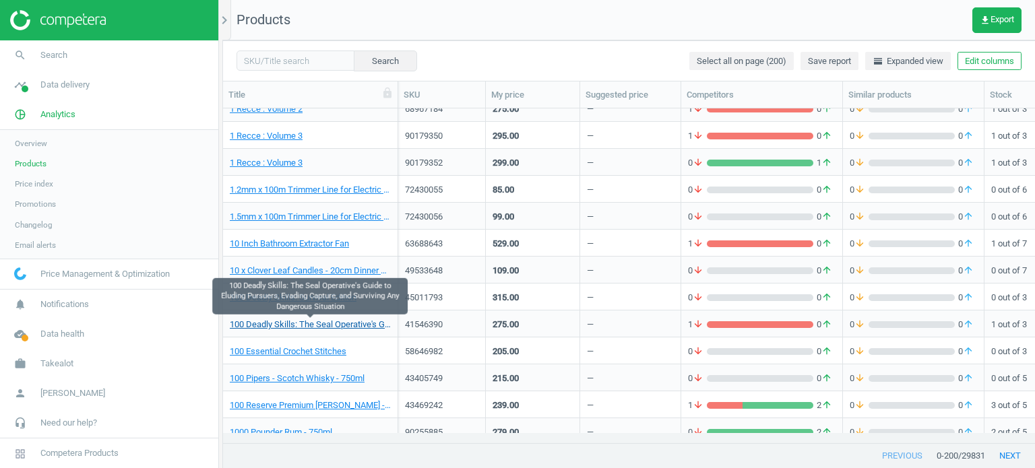
click at [280, 321] on link "100 Deadly Skills: The Seal Operative's Guide to Eluding Pursuers, Evading Capt…" at bounding box center [310, 325] width 161 height 12
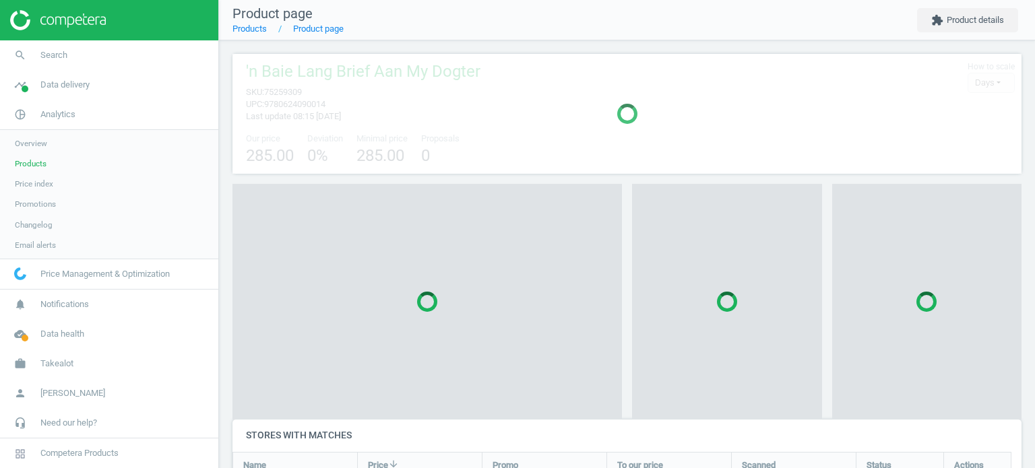
scroll to position [59, 799]
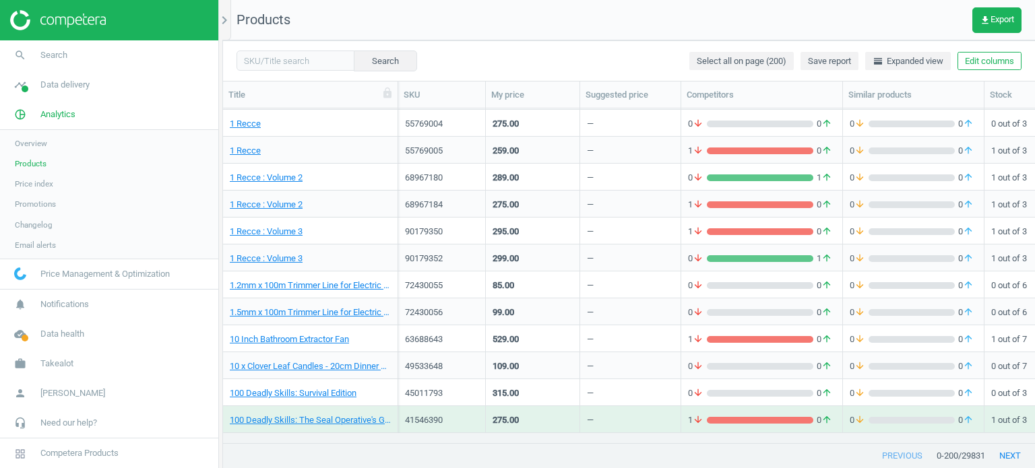
click at [43, 144] on span "Overview" at bounding box center [31, 143] width 32 height 11
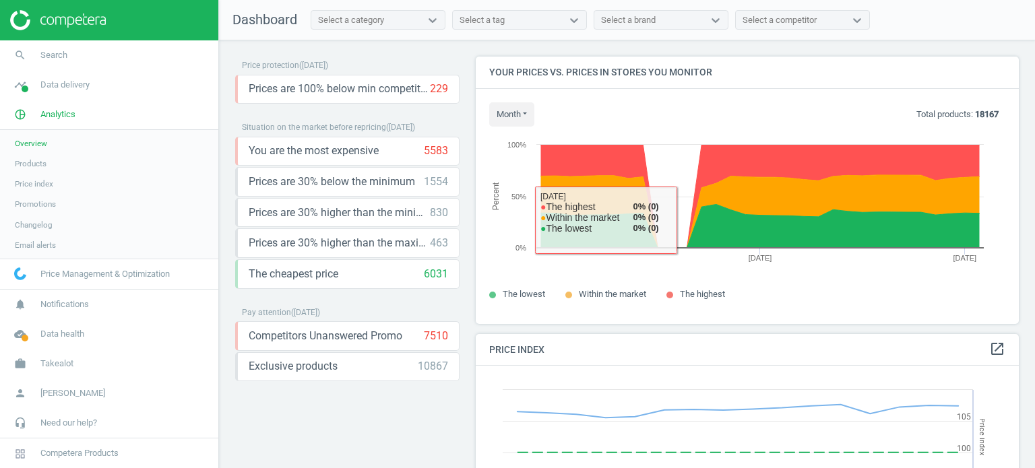
click at [692, 296] on span "The highest" at bounding box center [702, 294] width 45 height 10
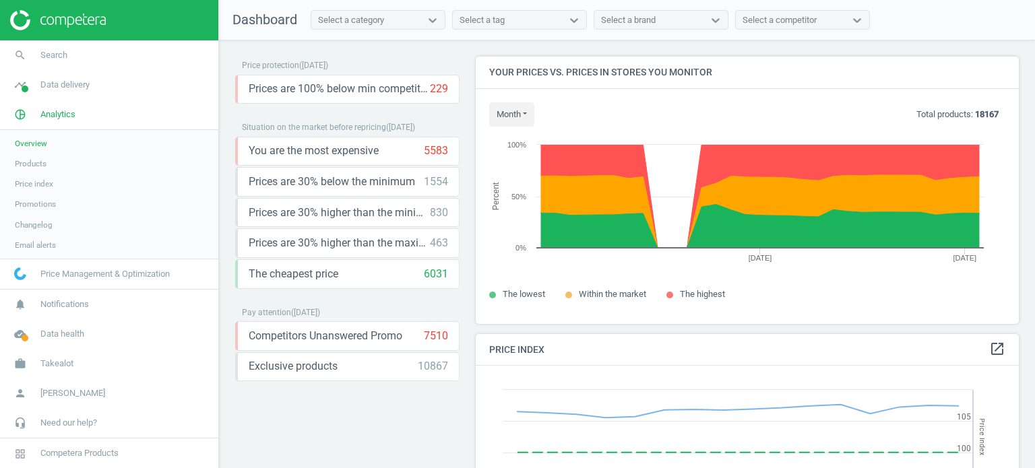
click at [515, 297] on span "The lowest" at bounding box center [524, 294] width 42 height 10
click at [34, 160] on span "Products" at bounding box center [31, 163] width 32 height 11
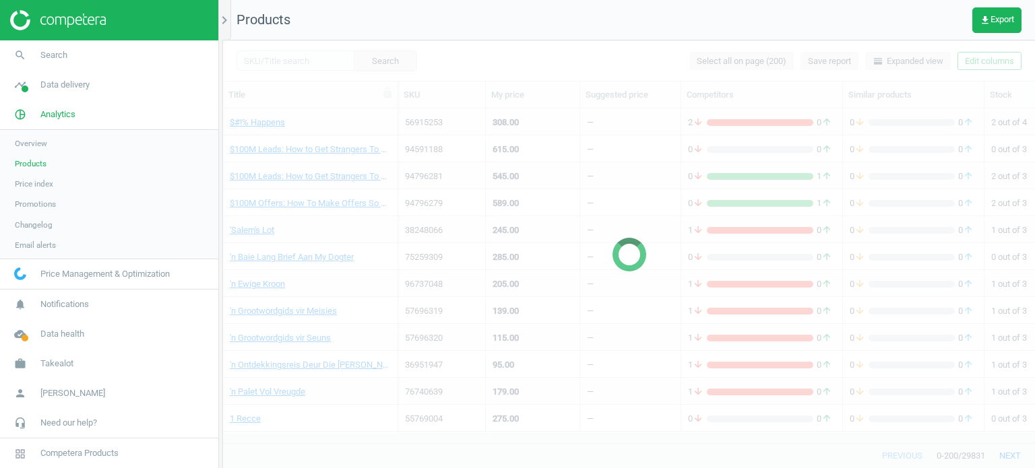
scroll to position [295, 0]
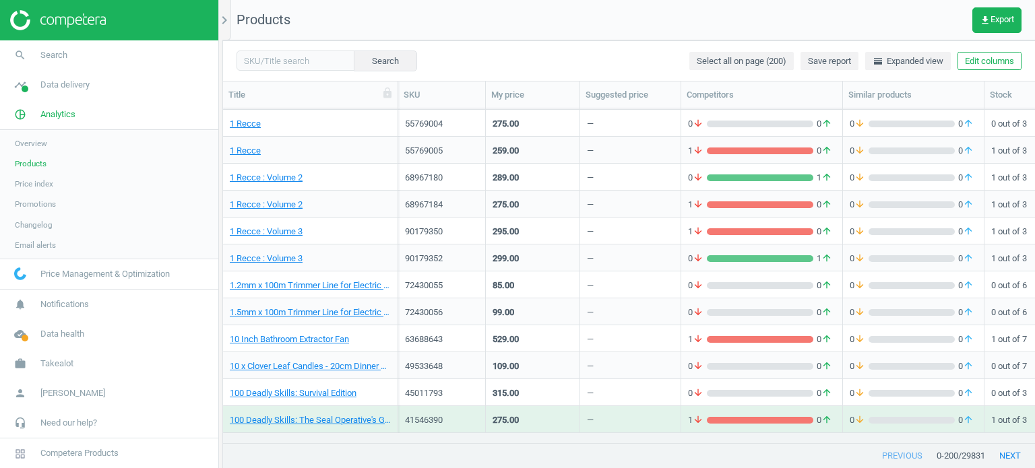
click at [36, 142] on span "Overview" at bounding box center [31, 143] width 32 height 11
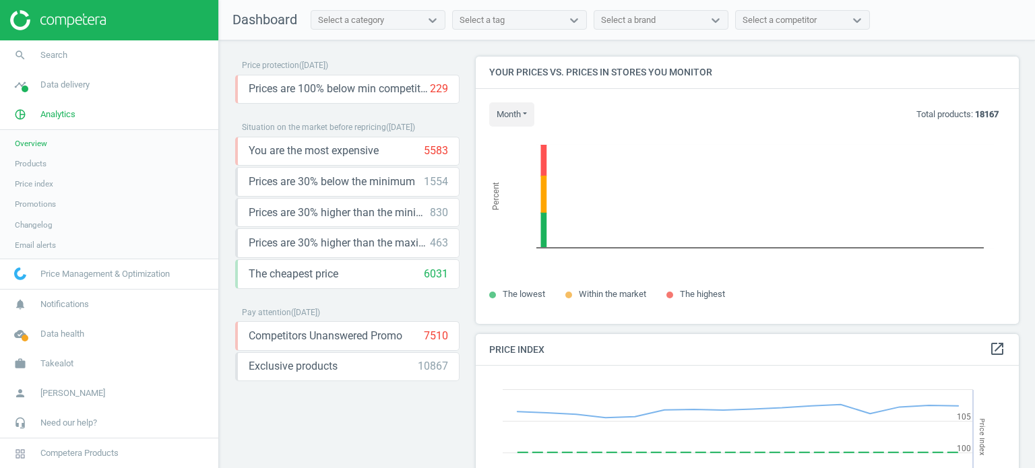
scroll to position [331, 554]
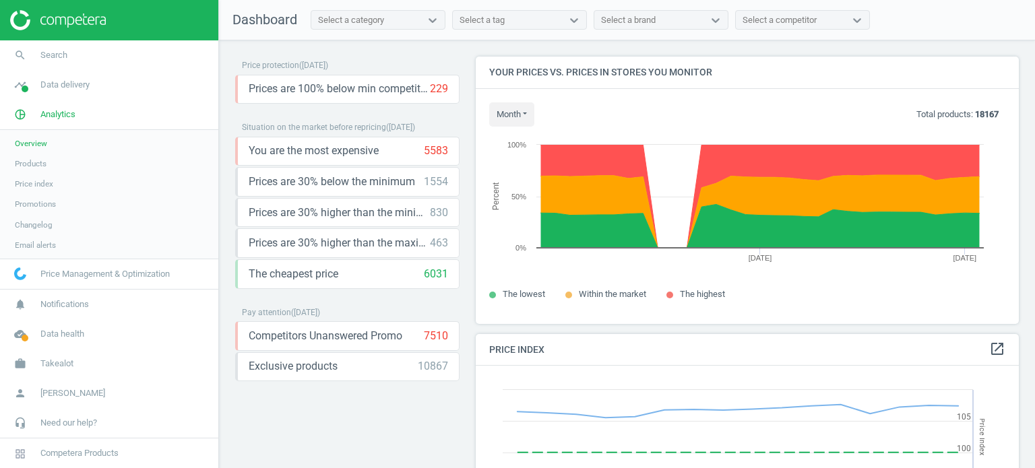
click at [26, 164] on span "Products" at bounding box center [31, 163] width 32 height 11
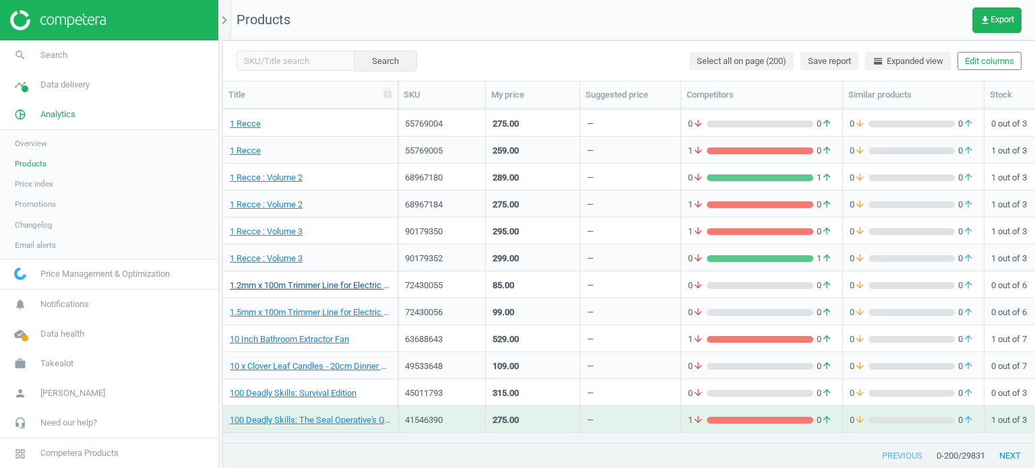
scroll to position [779, 0]
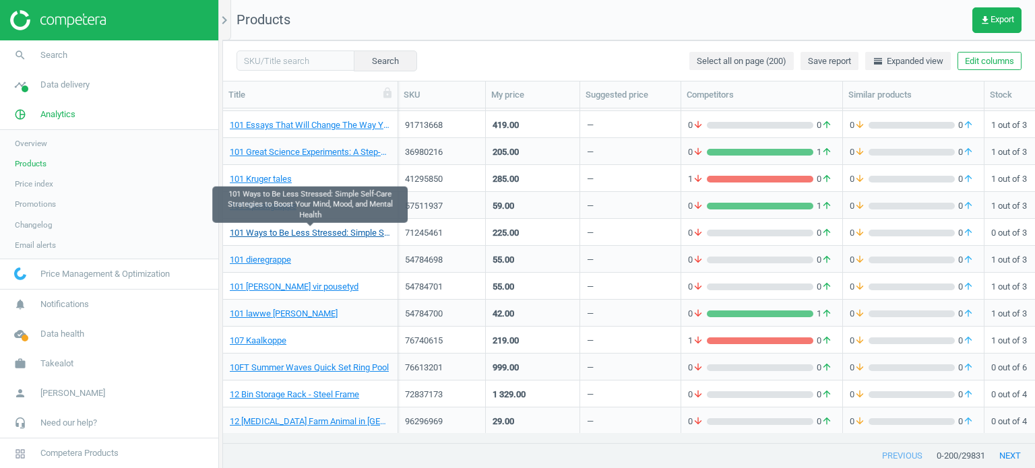
click at [274, 235] on link "101 Ways to Be Less Stressed: Simple Self-Care Strategies to Boost Your Mind, M…" at bounding box center [310, 233] width 161 height 12
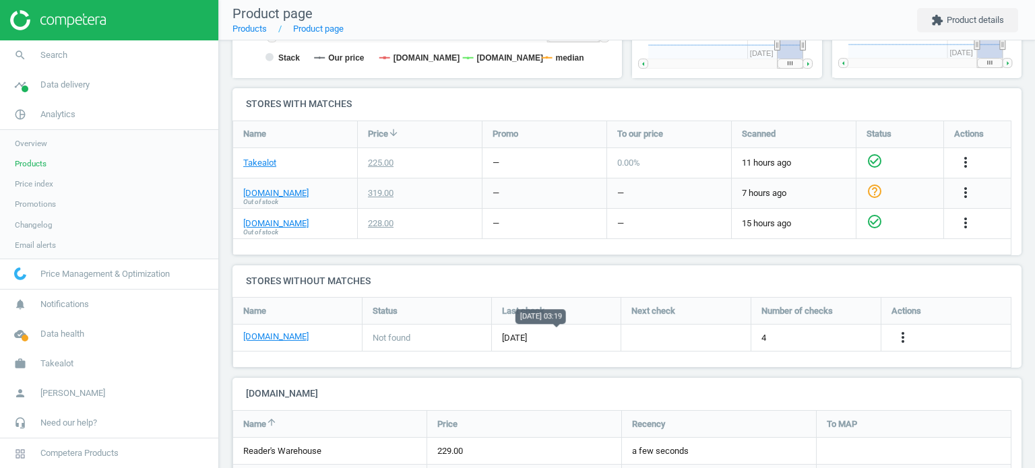
scroll to position [429, 0]
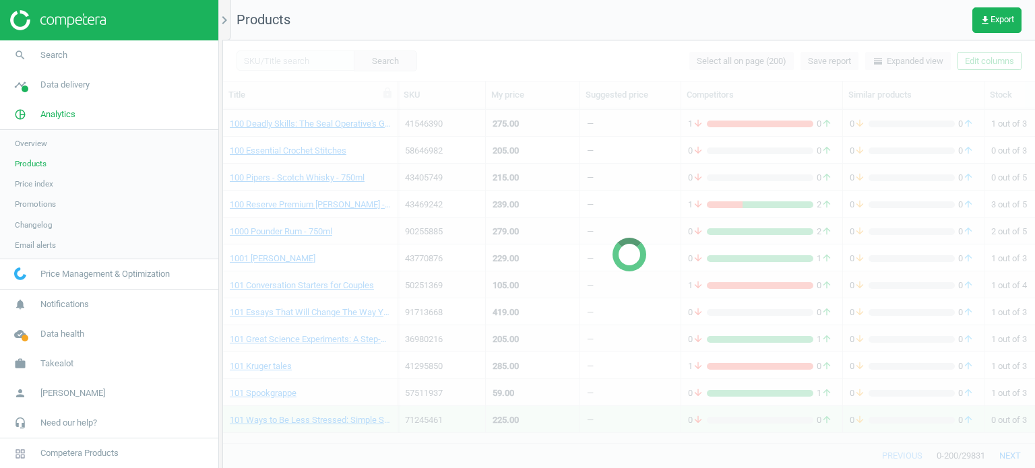
scroll to position [315, 802]
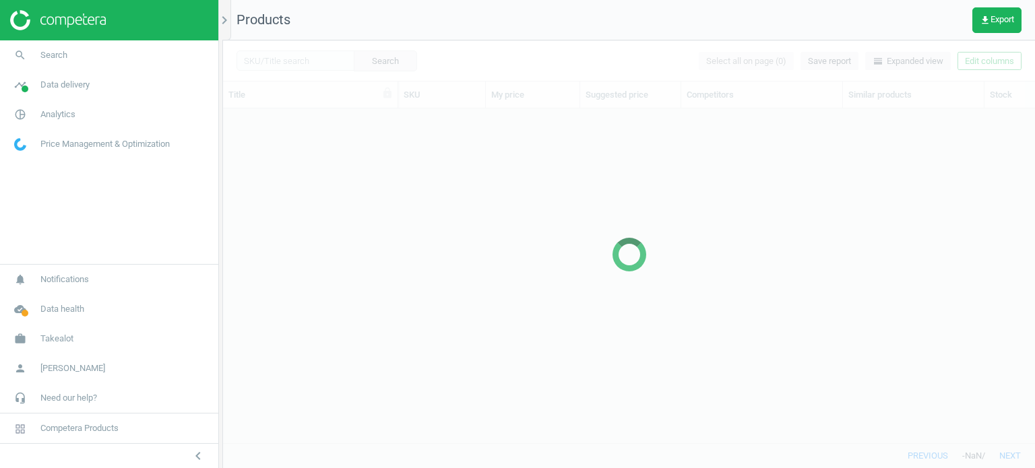
scroll to position [315, 802]
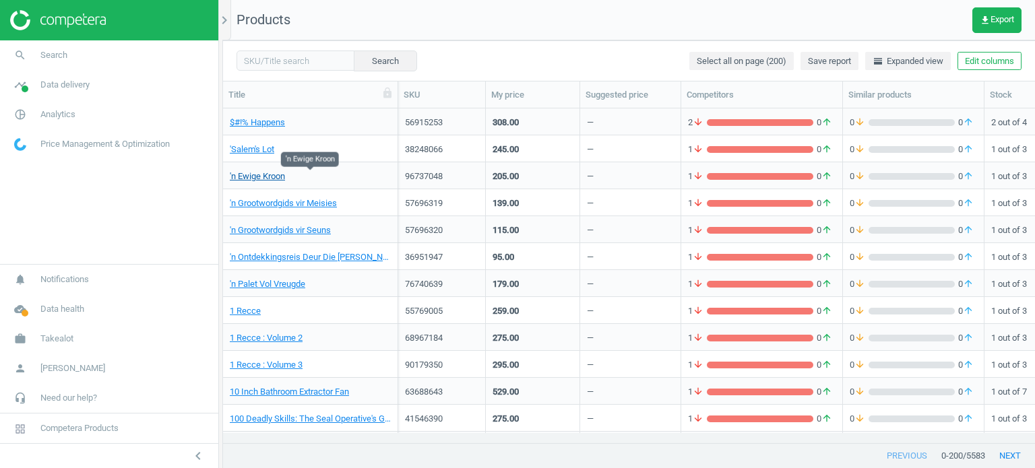
click at [249, 175] on link "'n Ewige Kroon" at bounding box center [257, 177] width 55 height 12
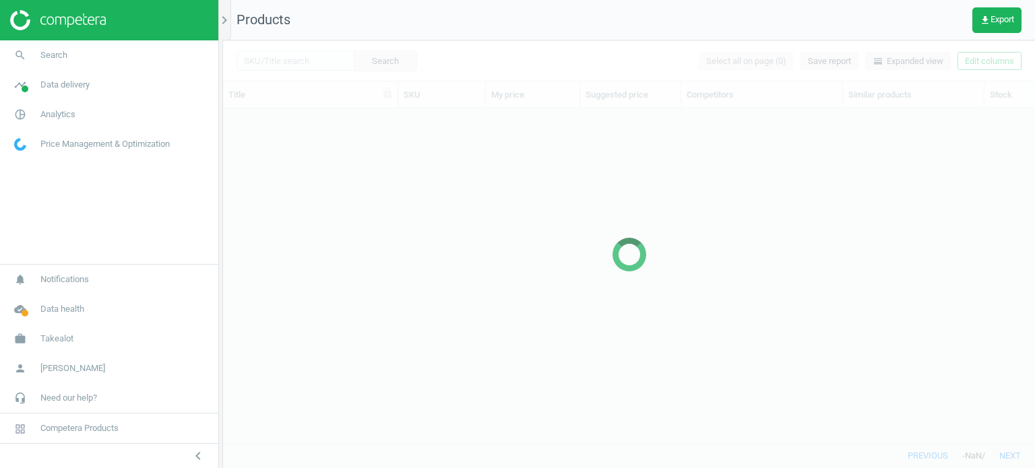
scroll to position [315, 802]
